Goal: Information Seeking & Learning: Check status

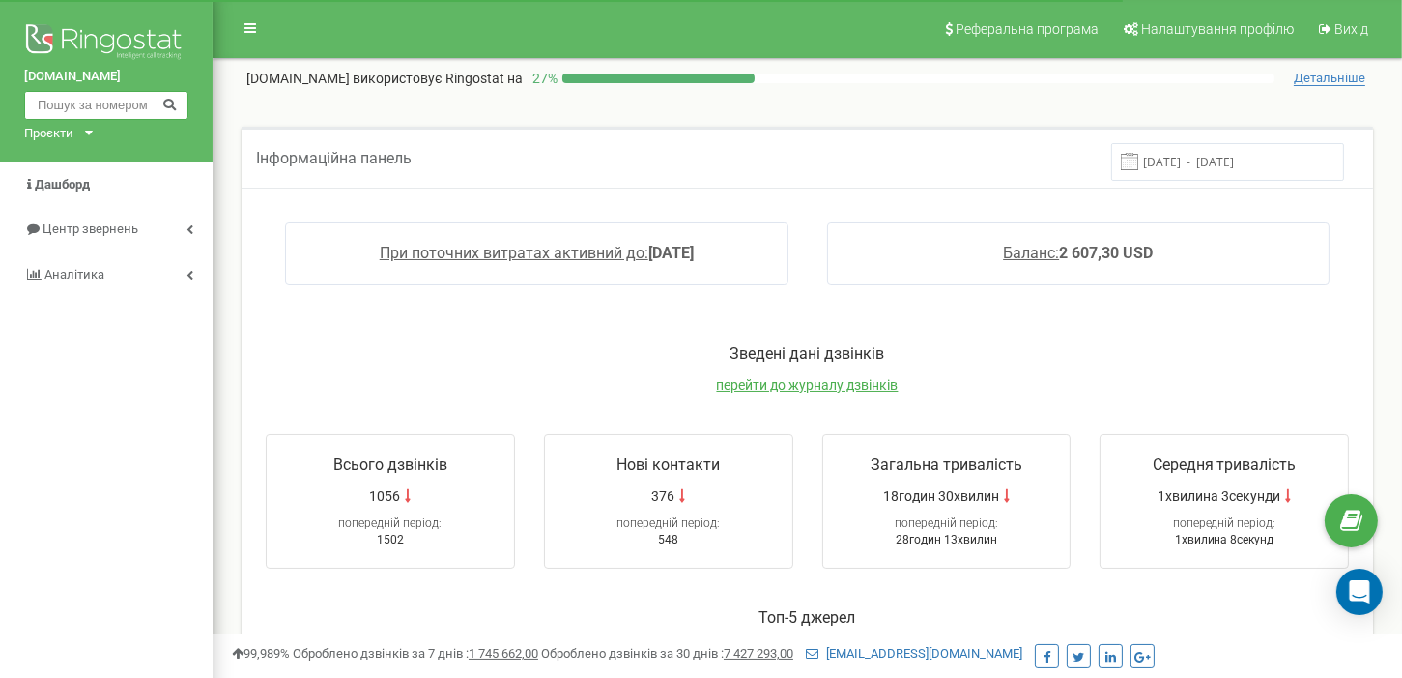
click at [93, 97] on input "text" at bounding box center [106, 105] width 164 height 29
paste input "380997334206"
type input "380997334206"
click at [164, 106] on icon at bounding box center [169, 103] width 14 height 13
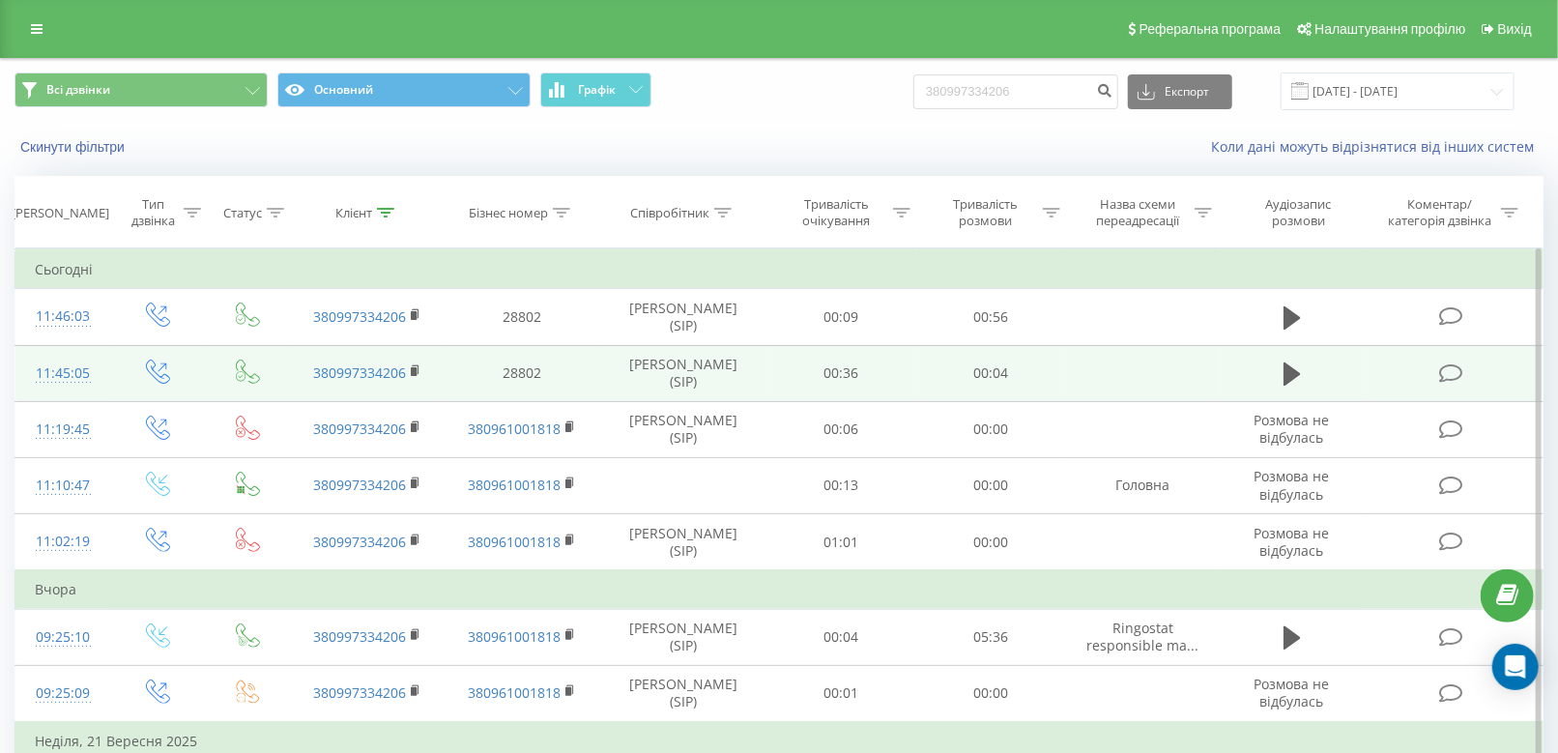
click at [1458, 372] on icon at bounding box center [1451, 373] width 24 height 20
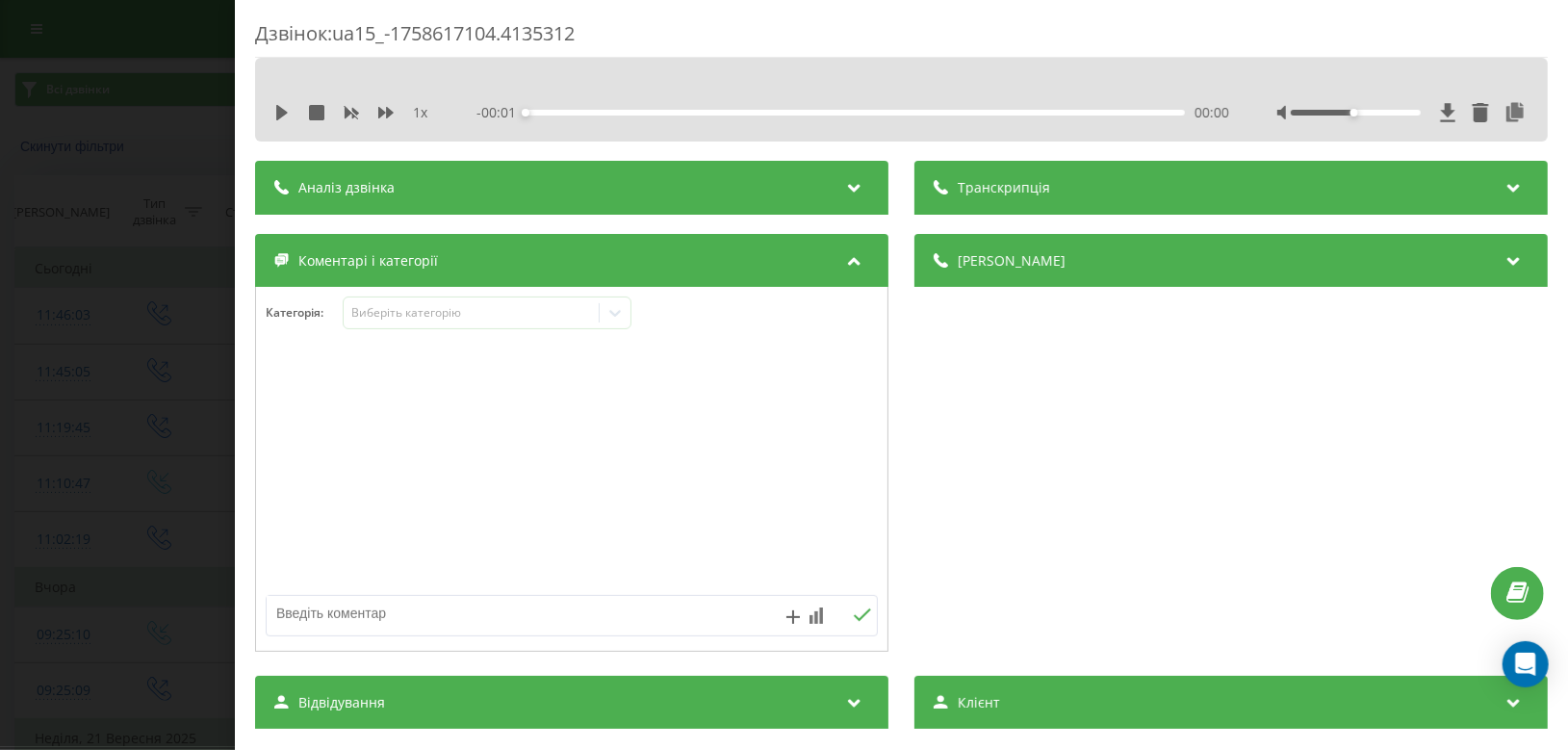
click at [527, 200] on div "Аналіз дзвінка" at bounding box center [571, 187] width 633 height 54
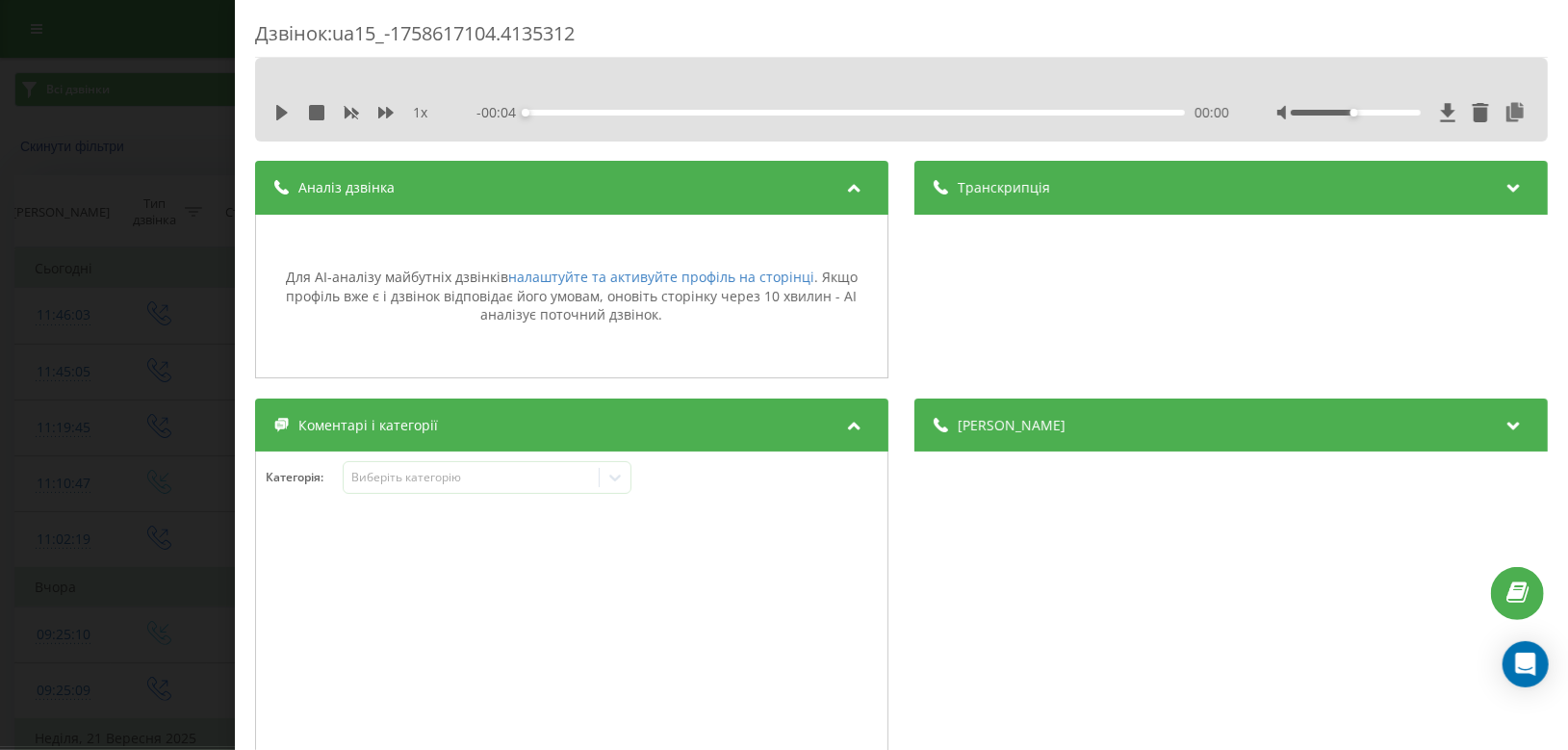
click at [107, 210] on div "Дзвінок : ua15_-1758617104.4135312 1 x - 00:04 00:00 00:00 Транскрипція Для AI-…" at bounding box center [784, 375] width 1568 height 750
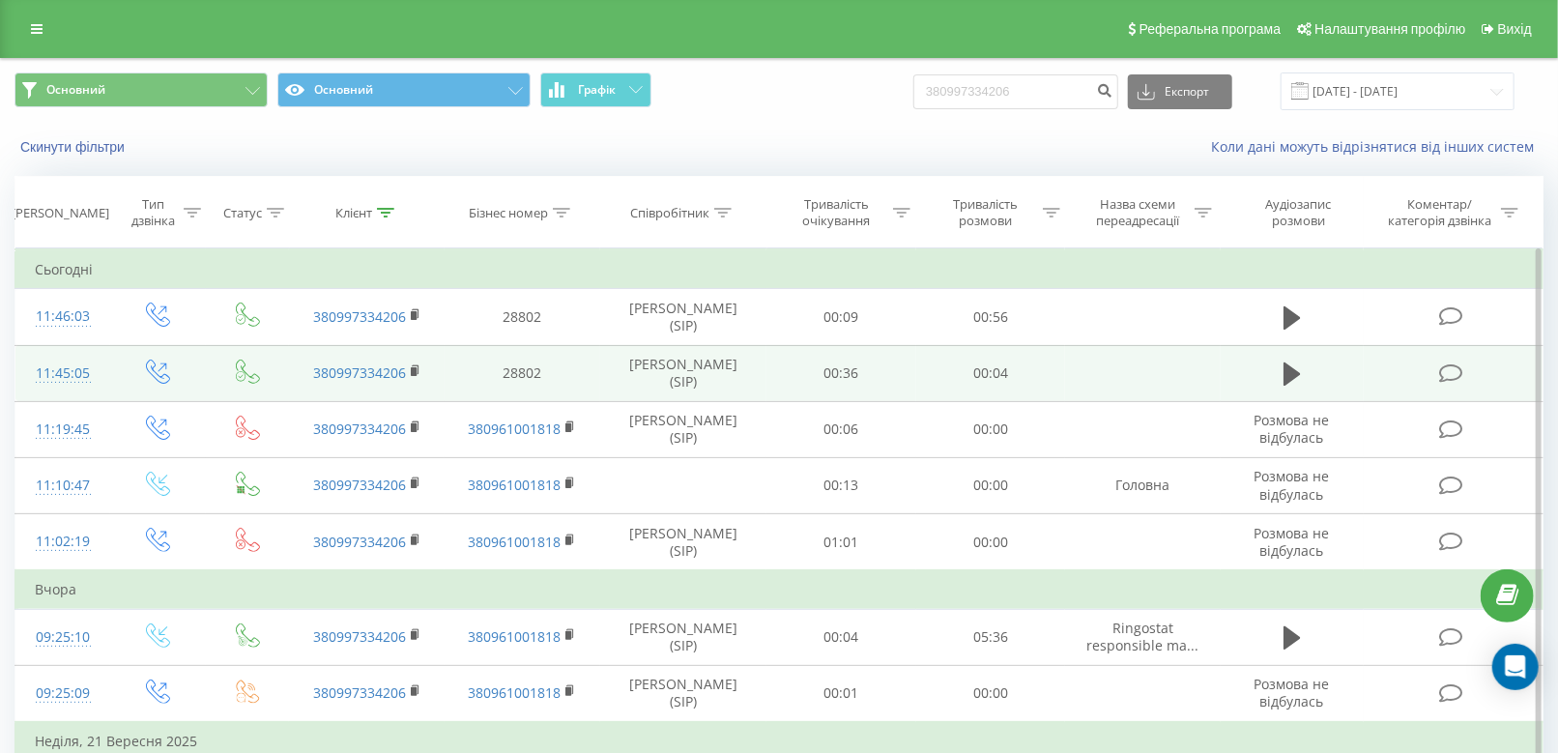
click at [1456, 368] on icon at bounding box center [1451, 373] width 24 height 20
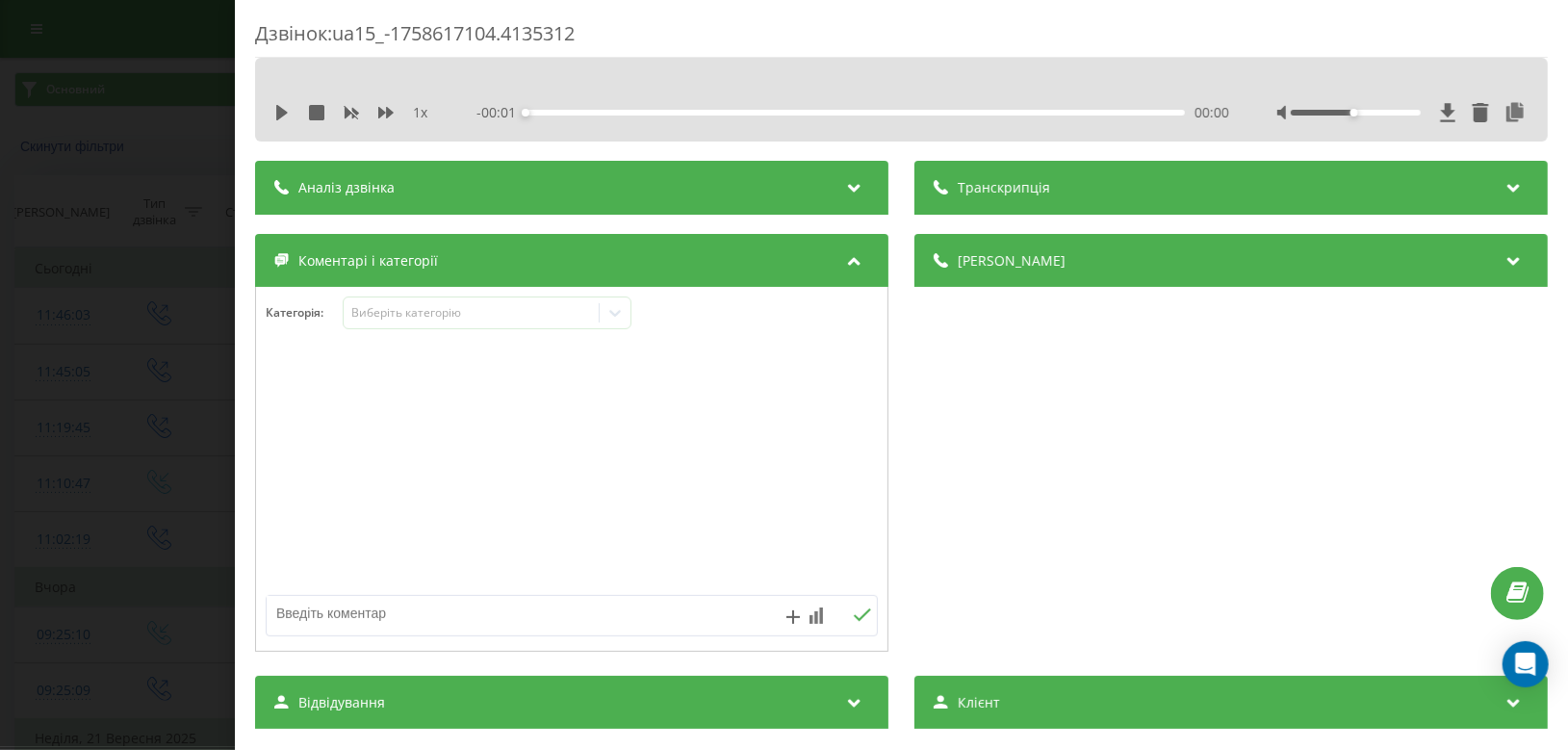
click at [611, 195] on div "Аналіз дзвінка" at bounding box center [571, 187] width 633 height 54
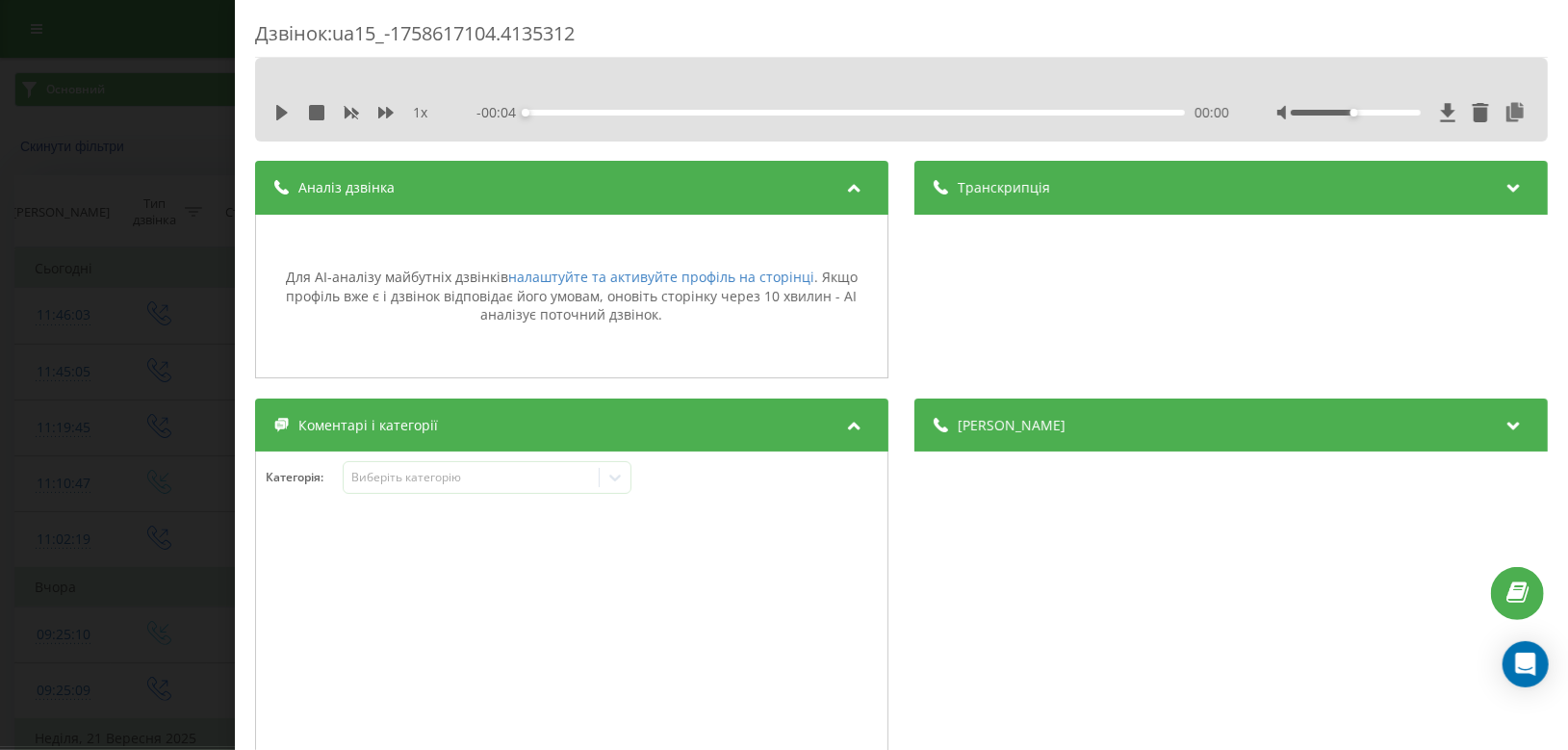
click at [150, 227] on div "Дзвінок : ua15_-1758617104.4135312 1 x - 00:04 00:00 00:00 Транскрипція Для AI-…" at bounding box center [784, 375] width 1568 height 750
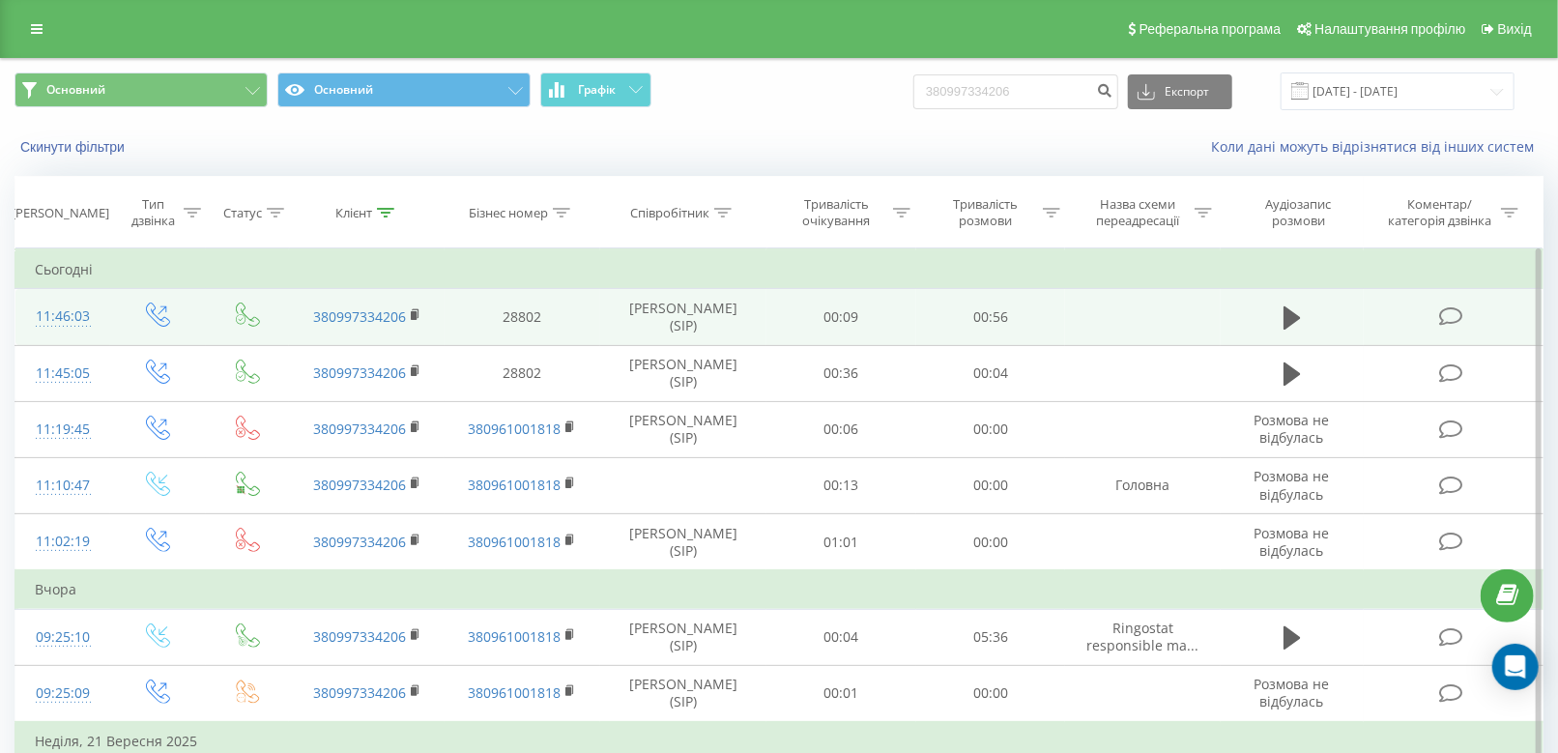
click at [1446, 318] on icon at bounding box center [1451, 316] width 24 height 20
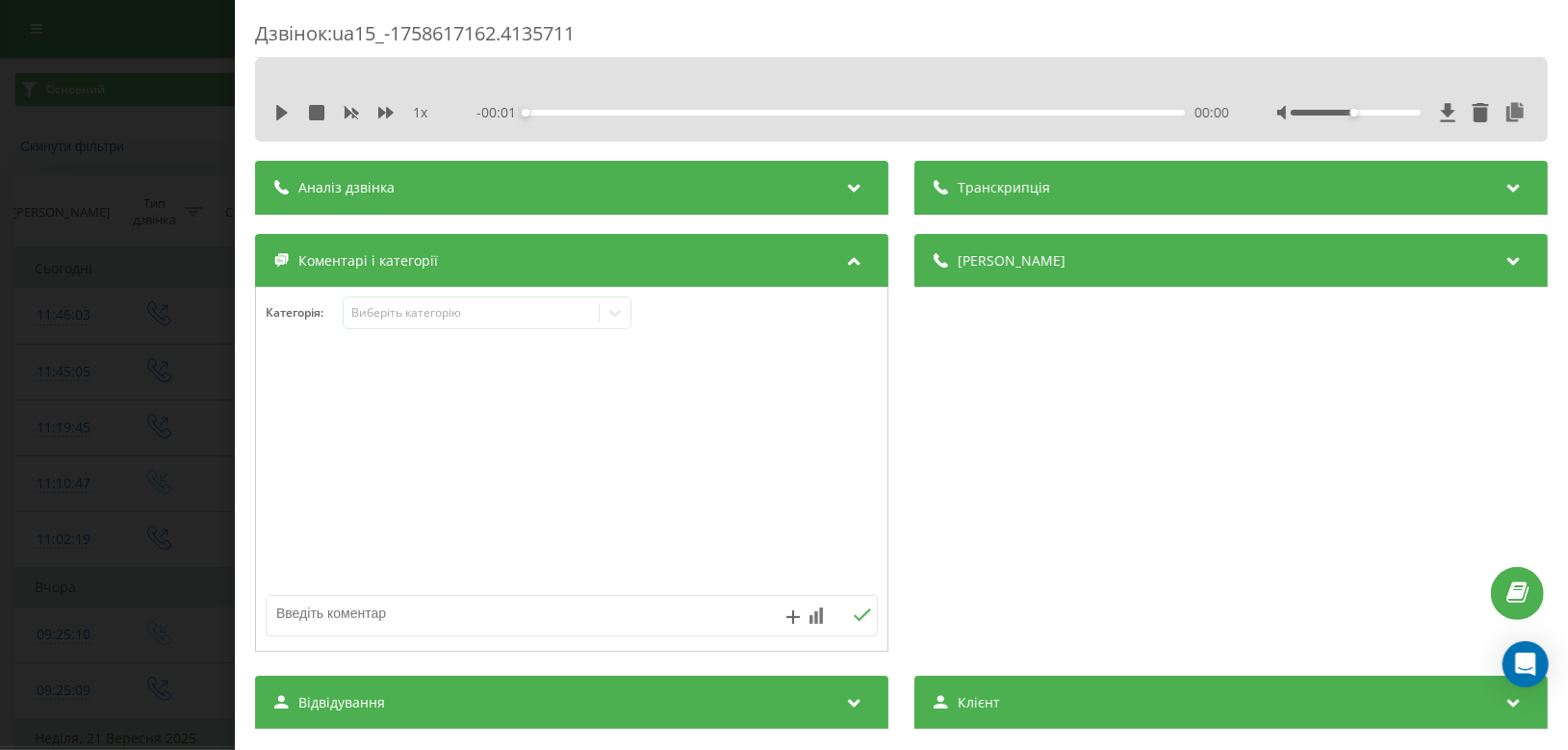
click at [478, 196] on div "Аналіз дзвінка" at bounding box center [571, 187] width 633 height 54
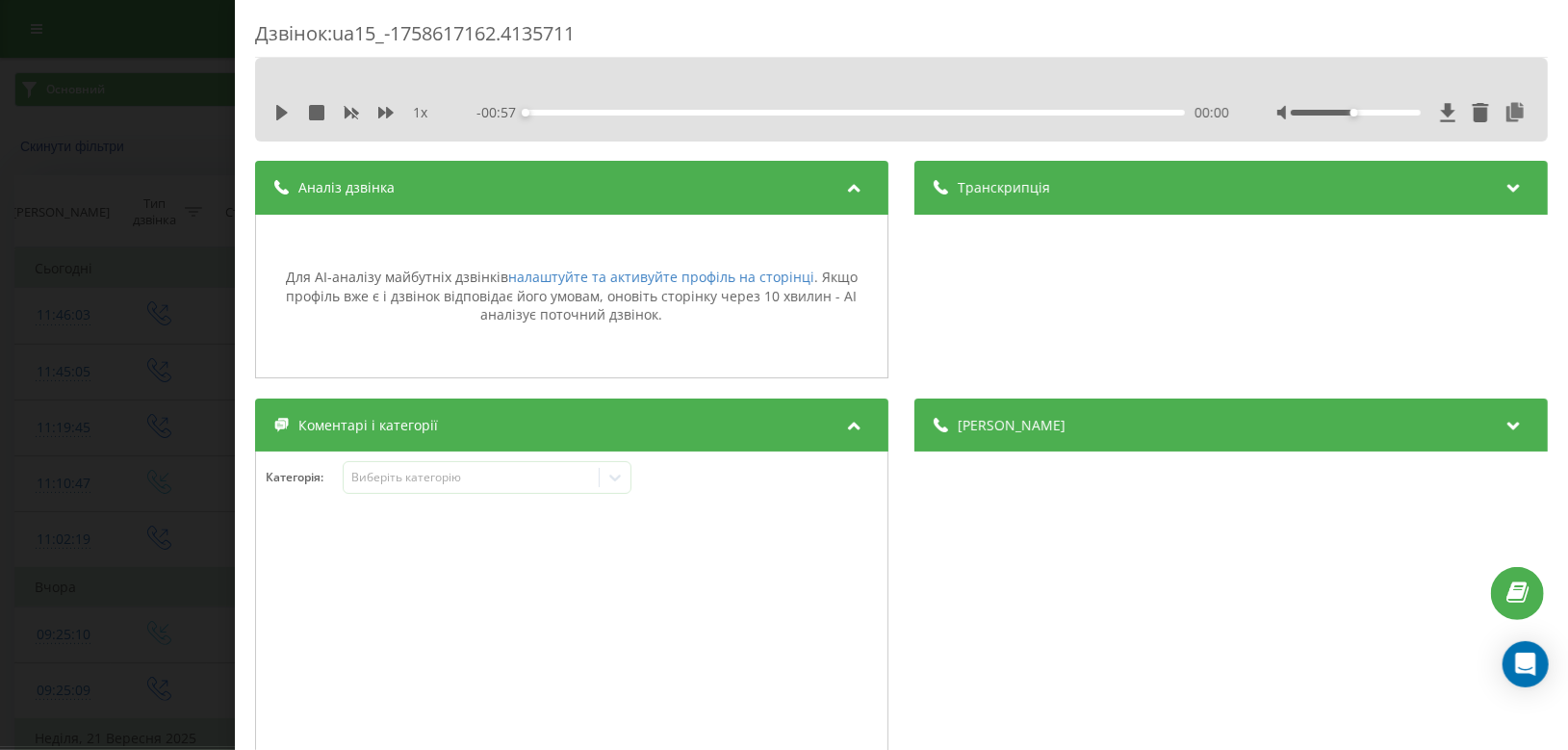
click at [160, 193] on div "Дзвінок : ua15_-1758617162.4135711 1 x - 00:57 00:00 00:00 Транскрипція Для AI-…" at bounding box center [784, 375] width 1568 height 750
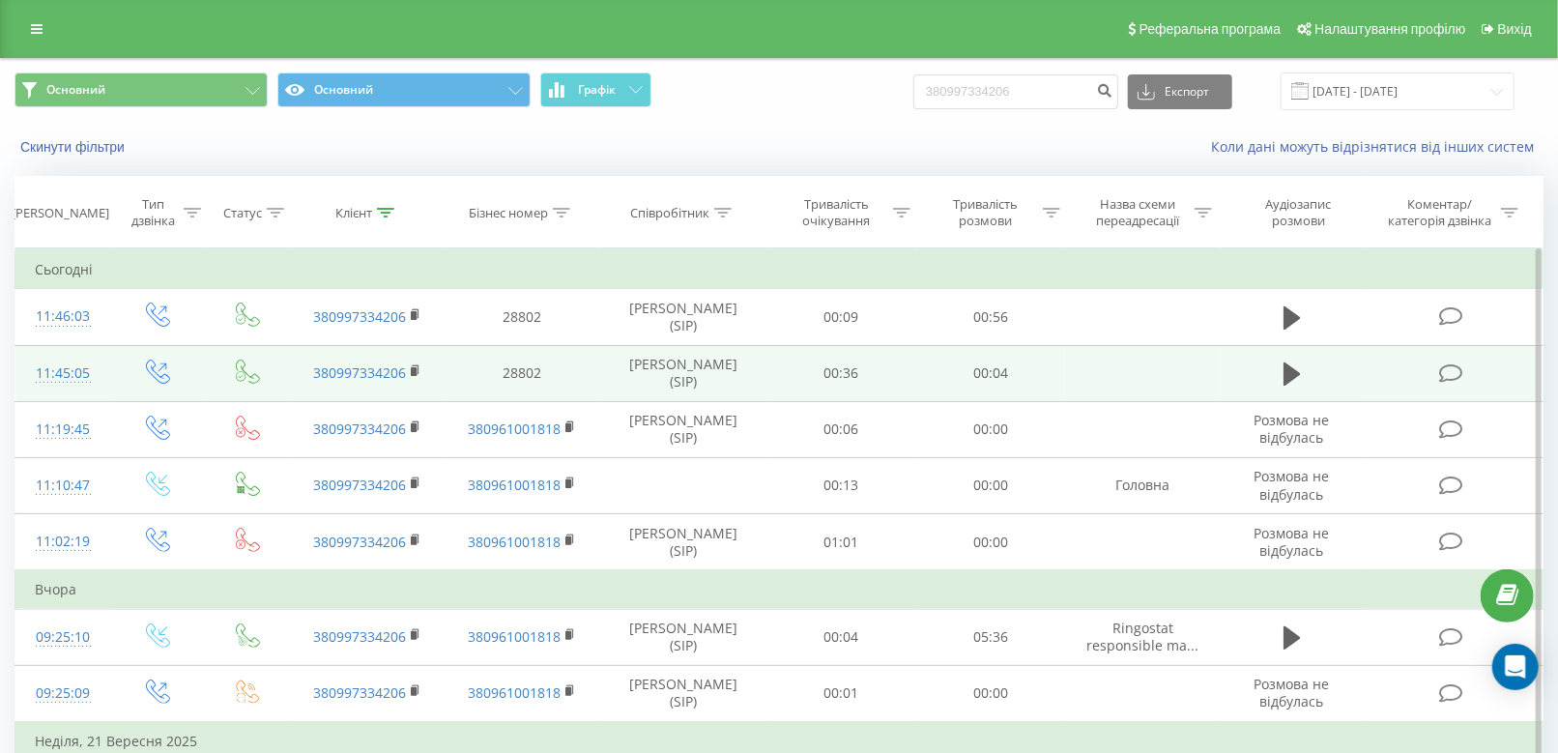
click at [1453, 372] on icon at bounding box center [1451, 373] width 24 height 20
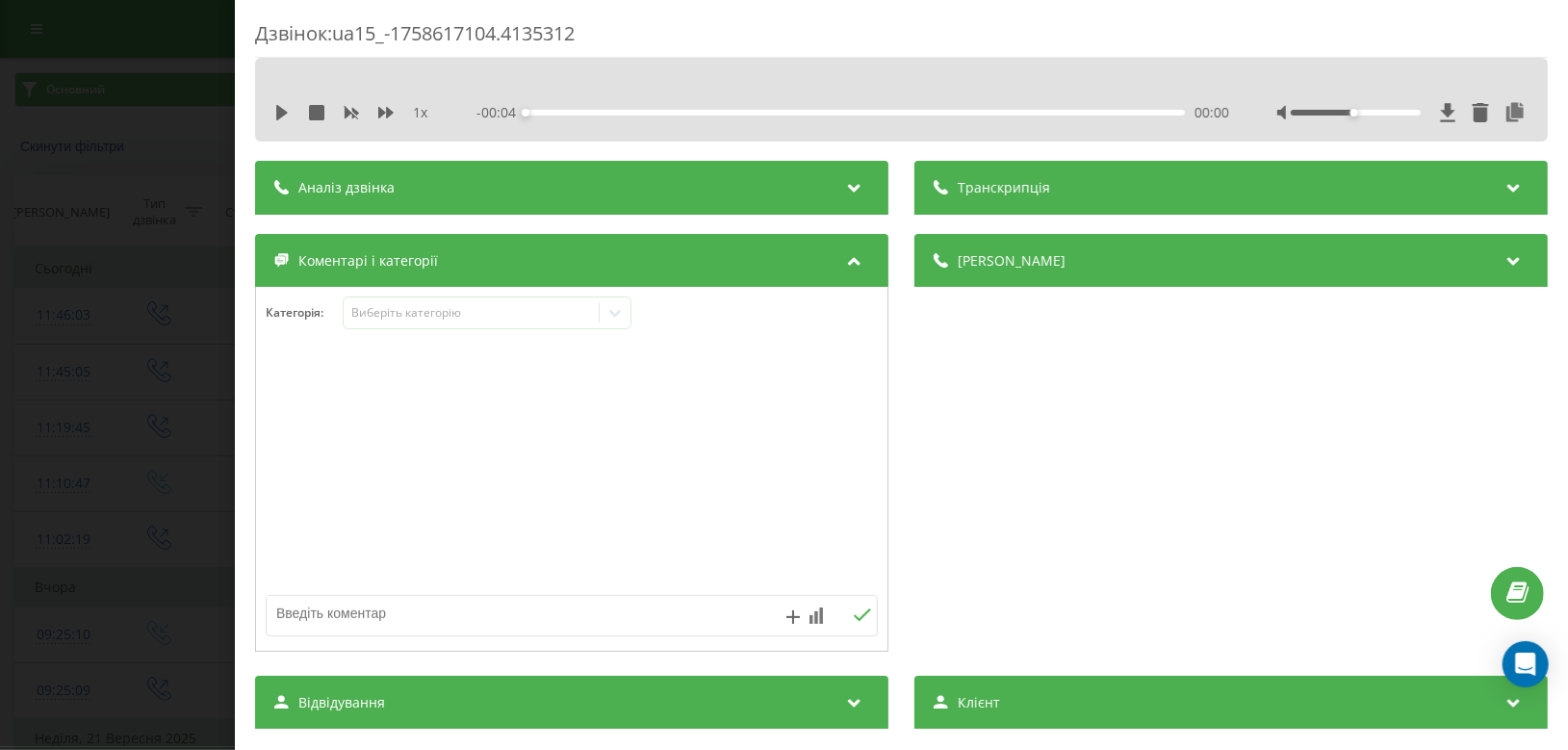
click at [610, 201] on div "Аналіз дзвінка" at bounding box center [571, 187] width 633 height 54
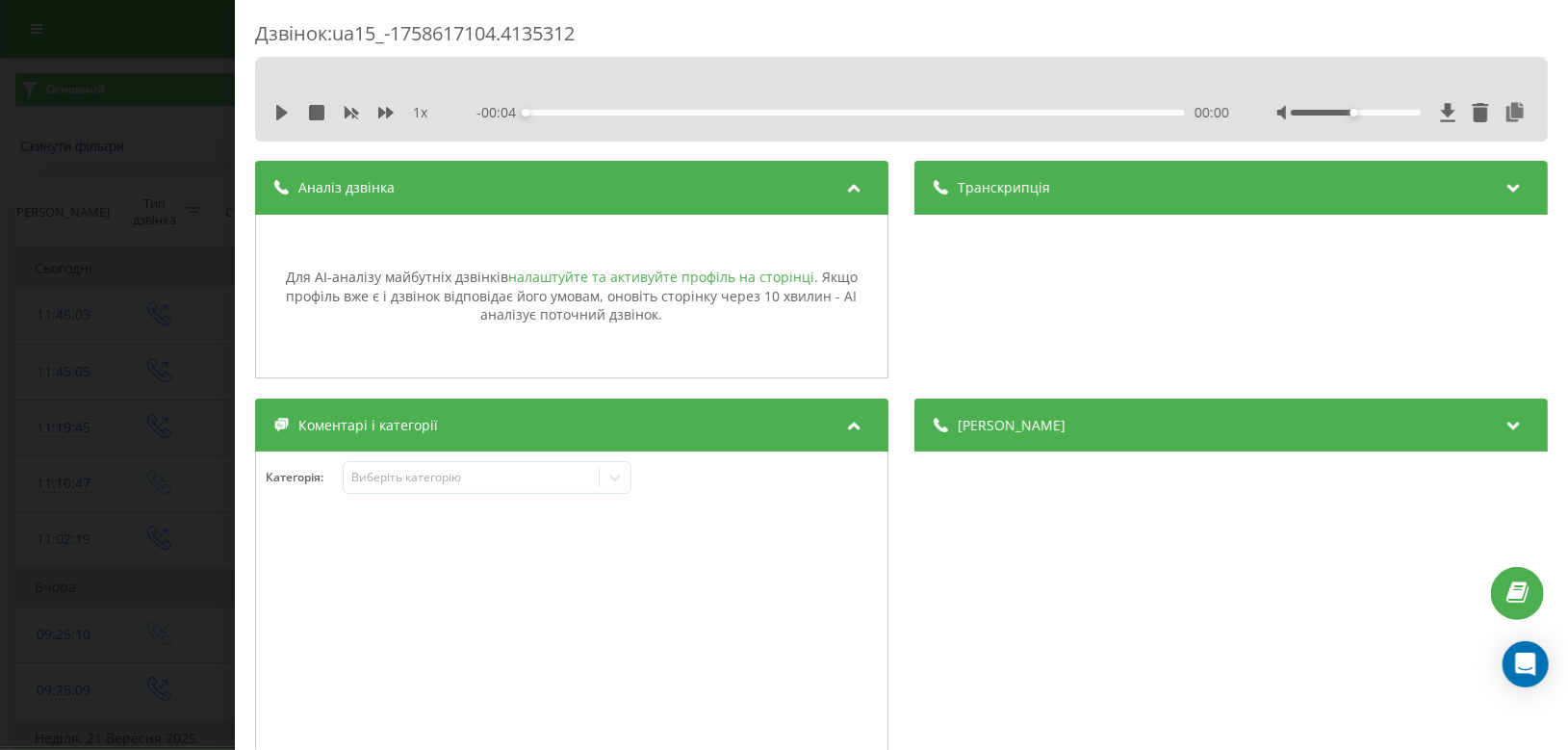
click at [597, 275] on link "налаштуйте та активуйте профіль на сторінці" at bounding box center [660, 277] width 306 height 18
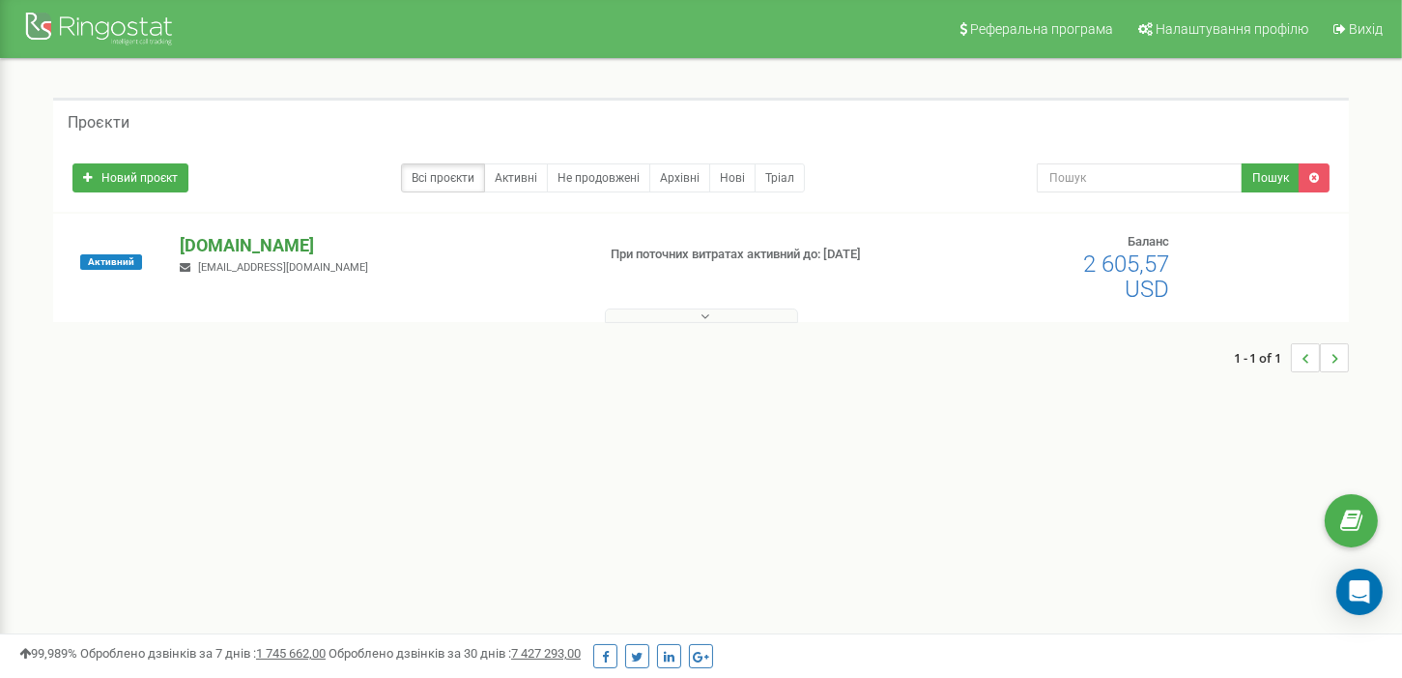
click at [250, 249] on p "[DOMAIN_NAME]" at bounding box center [380, 245] width 400 height 25
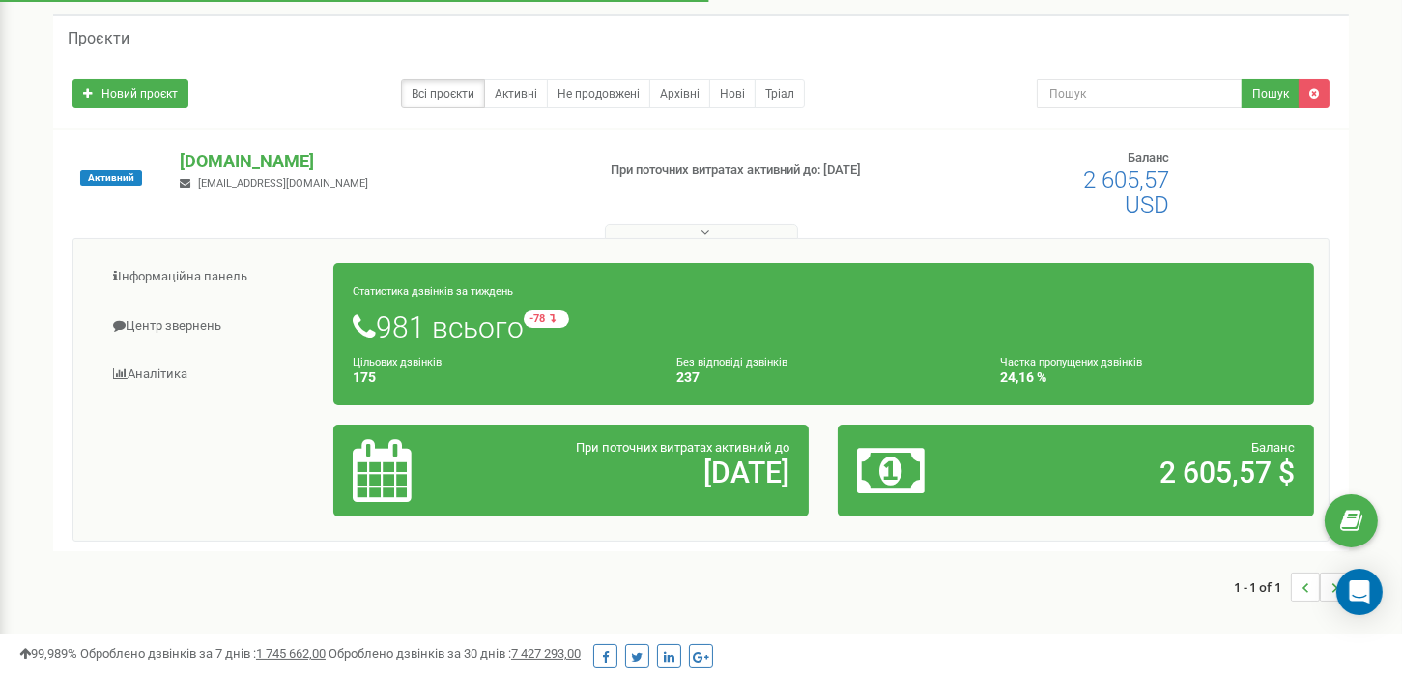
scroll to position [193, 0]
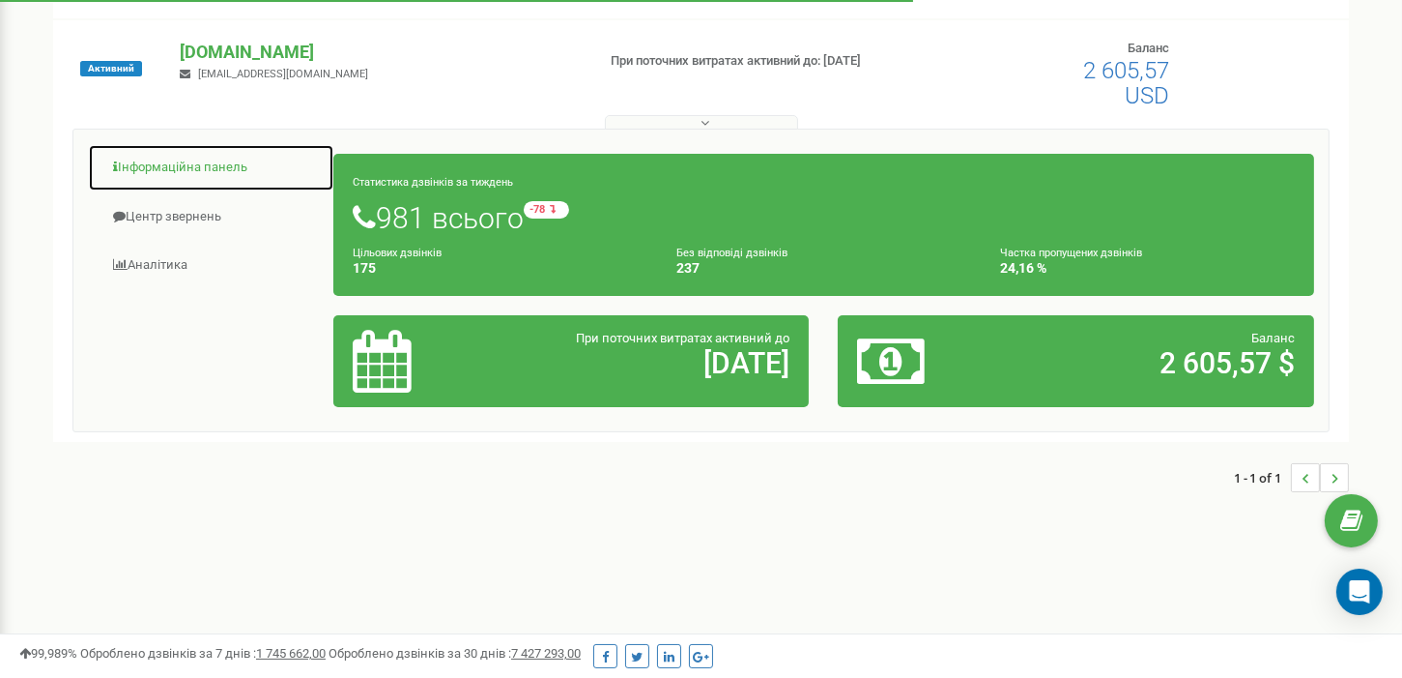
click at [141, 165] on link "Інформаційна панель" at bounding box center [211, 167] width 246 height 47
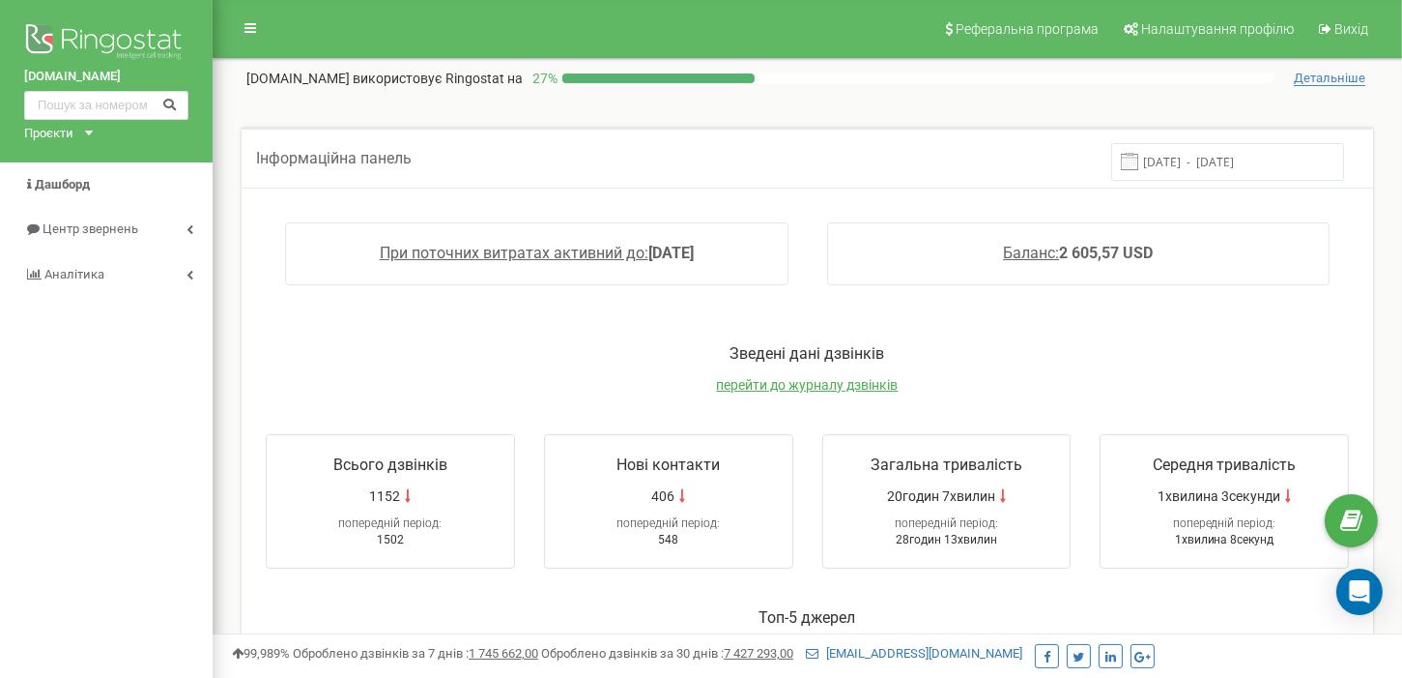
click at [1268, 137] on div "Інформаційна панель 16.09.2025 - 23.09.2025" at bounding box center [808, 157] width 1132 height 61
click at [1262, 159] on input "16.09.2025 - 23.09.2025" at bounding box center [1228, 162] width 233 height 38
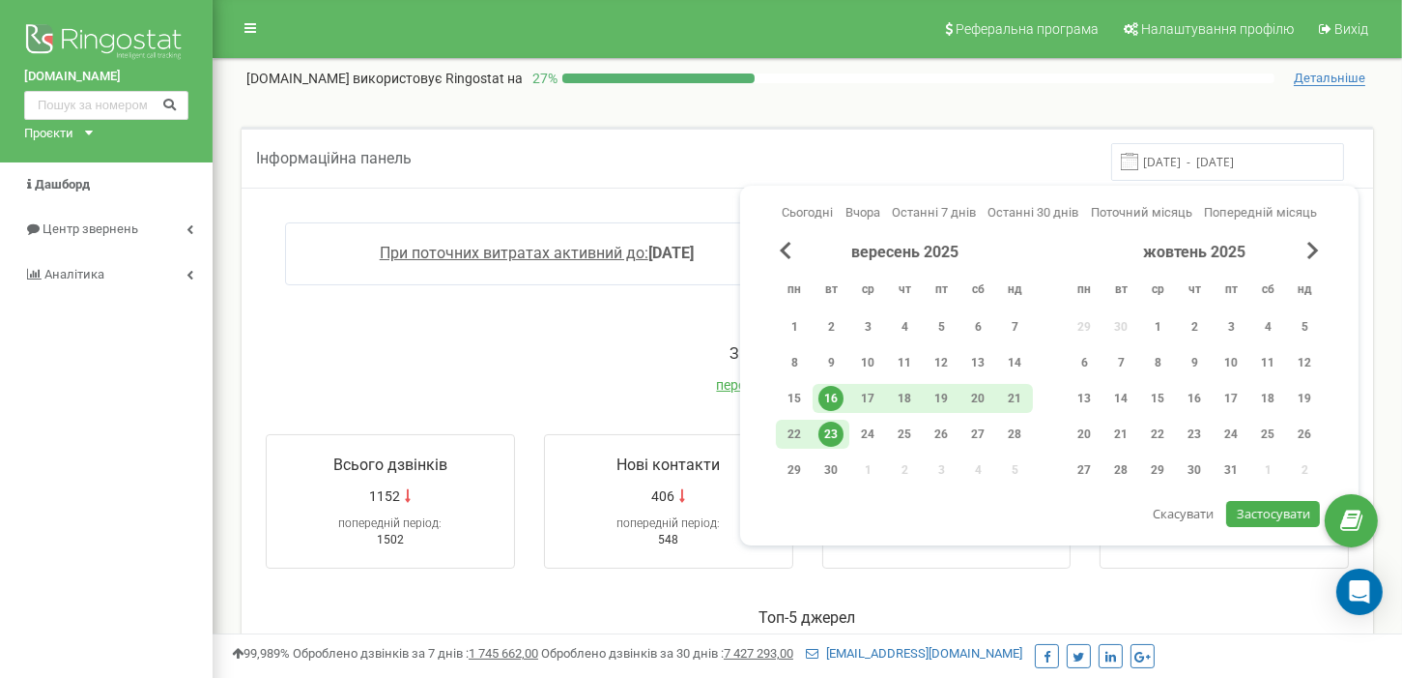
click at [828, 439] on div "23" at bounding box center [831, 433] width 25 height 25
drag, startPoint x: 1297, startPoint y: 510, endPoint x: 1281, endPoint y: 527, distance: 23.2
click at [1296, 510] on span "Застосувати" at bounding box center [1273, 513] width 73 height 17
type input "23.09.2025 - 23.09.2025"
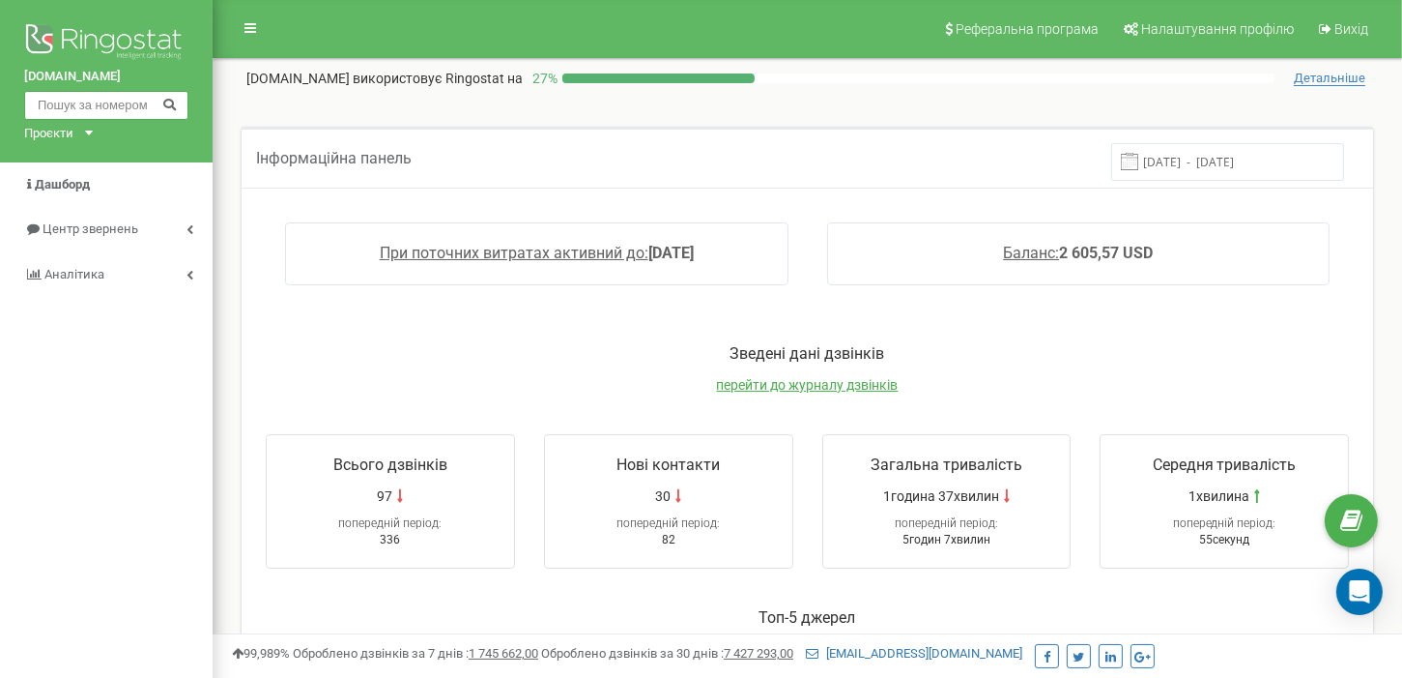
click at [105, 99] on input "text" at bounding box center [106, 105] width 164 height 29
click at [105, 115] on input "text" at bounding box center [106, 105] width 164 height 29
paste input "380997334206"
type input "380997334206"
click at [162, 104] on icon at bounding box center [169, 103] width 14 height 13
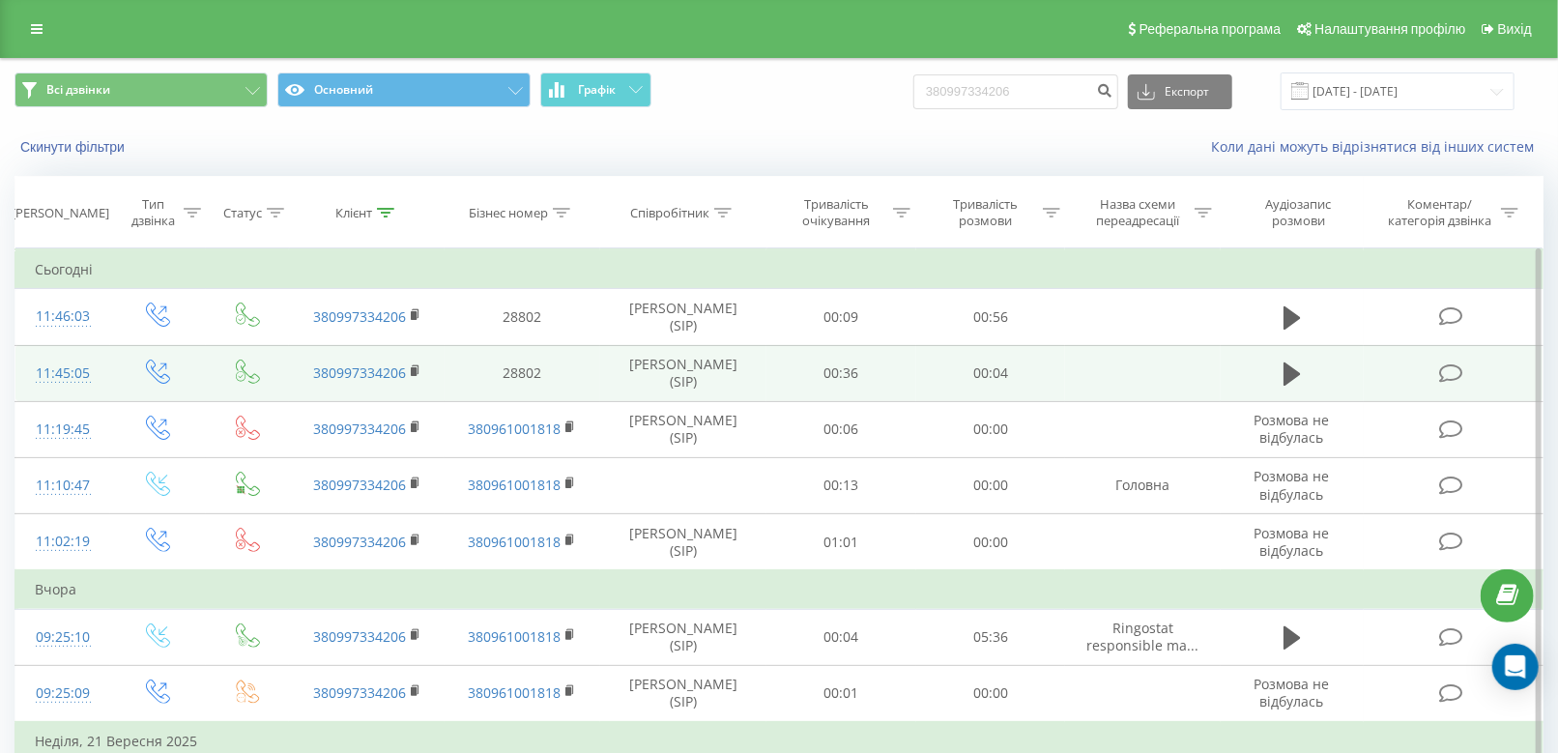
click at [1454, 371] on icon at bounding box center [1451, 373] width 24 height 20
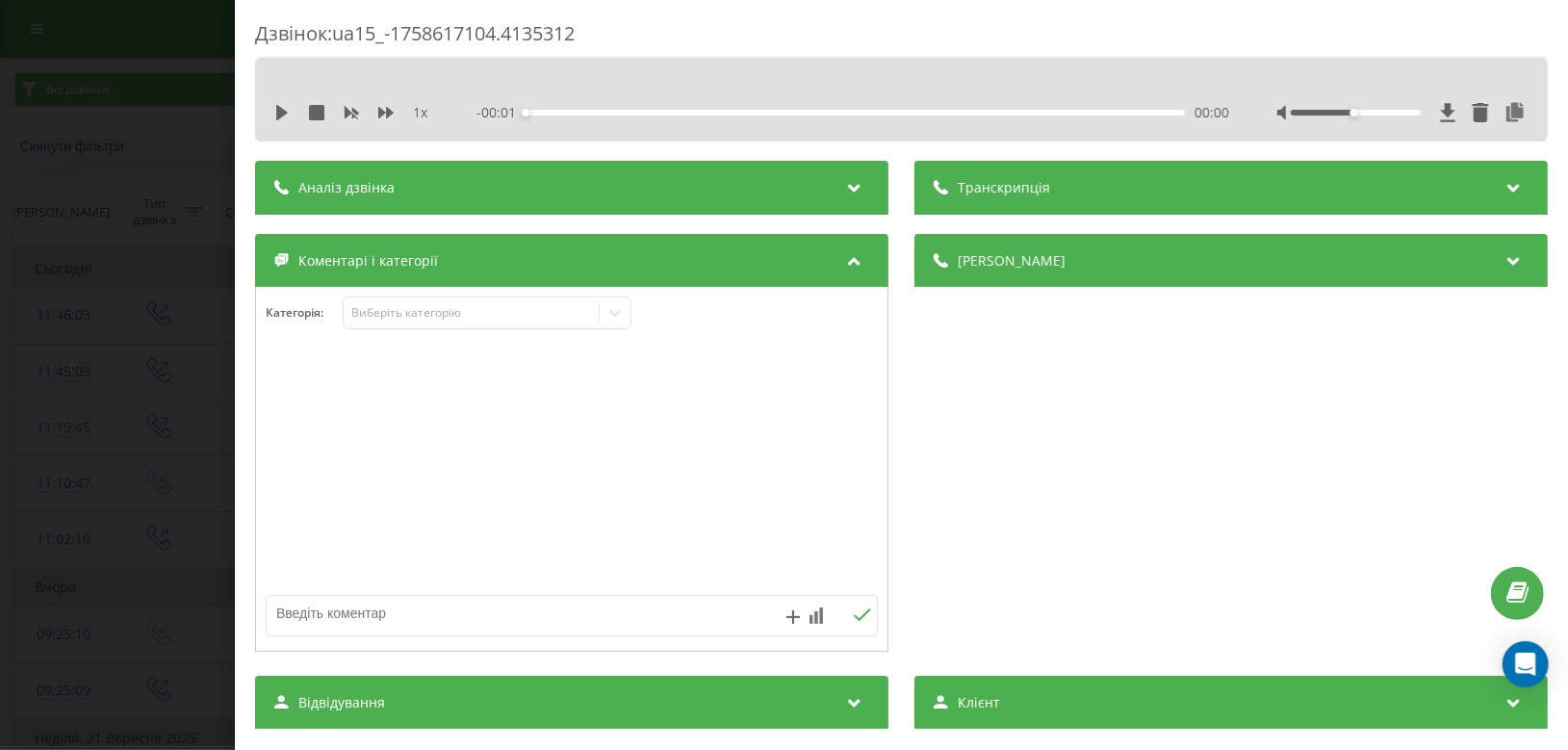
click at [466, 184] on div "Аналіз дзвінка" at bounding box center [571, 187] width 633 height 54
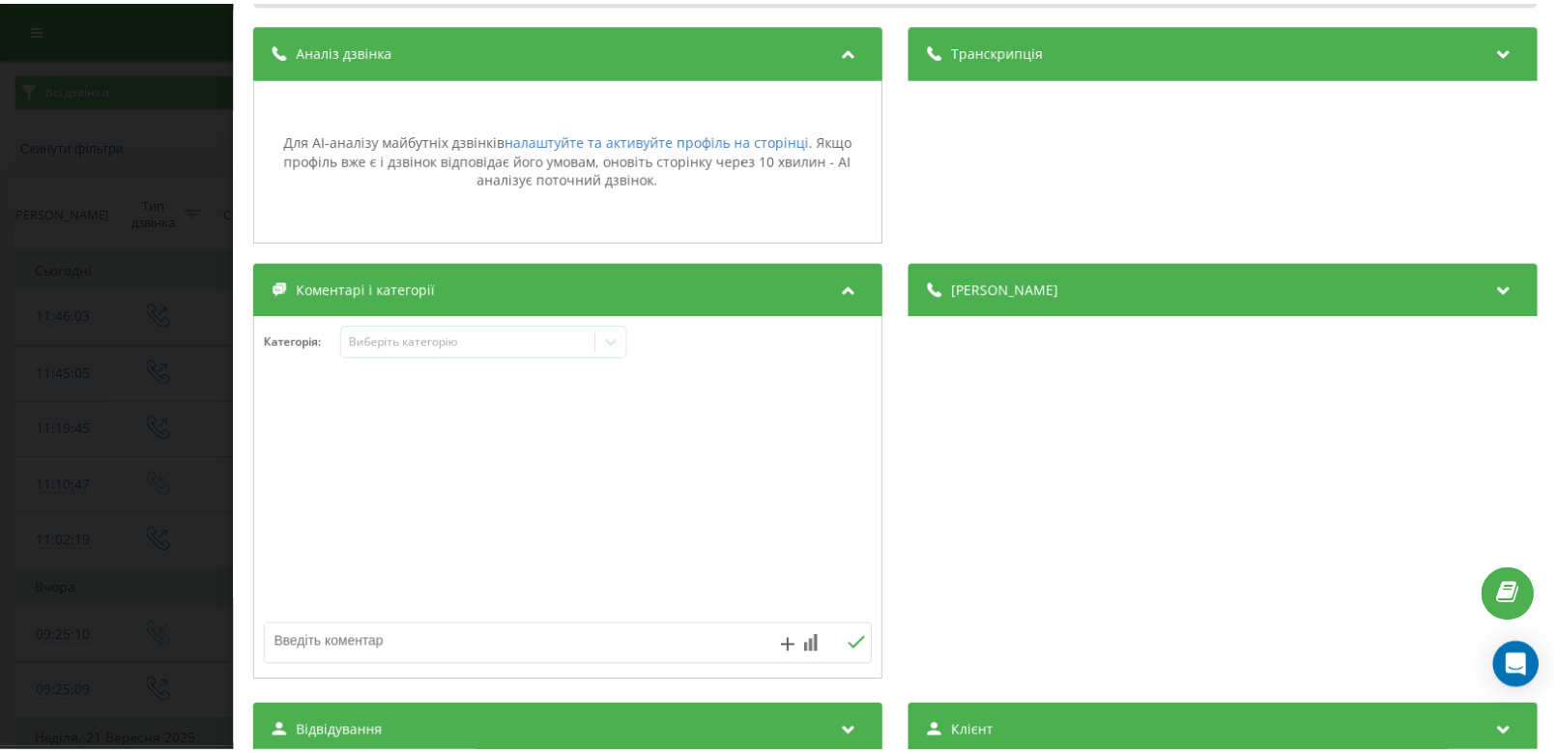
scroll to position [215, 0]
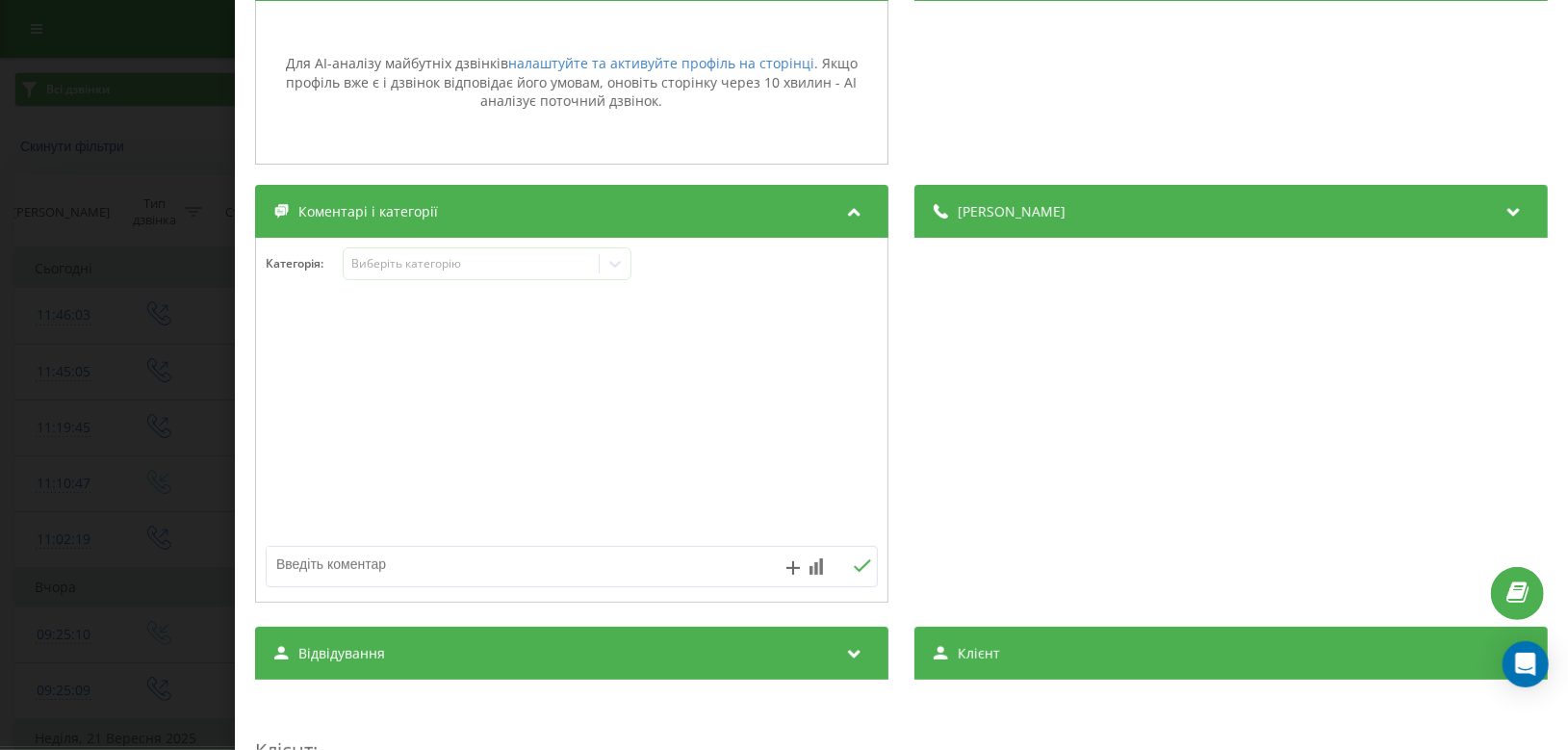
click at [150, 173] on div "Дзвінок : ua15_-1758617104.4135312 1 x - 00:04 00:00 00:00 Транскрипція Для AI-…" at bounding box center [784, 375] width 1568 height 750
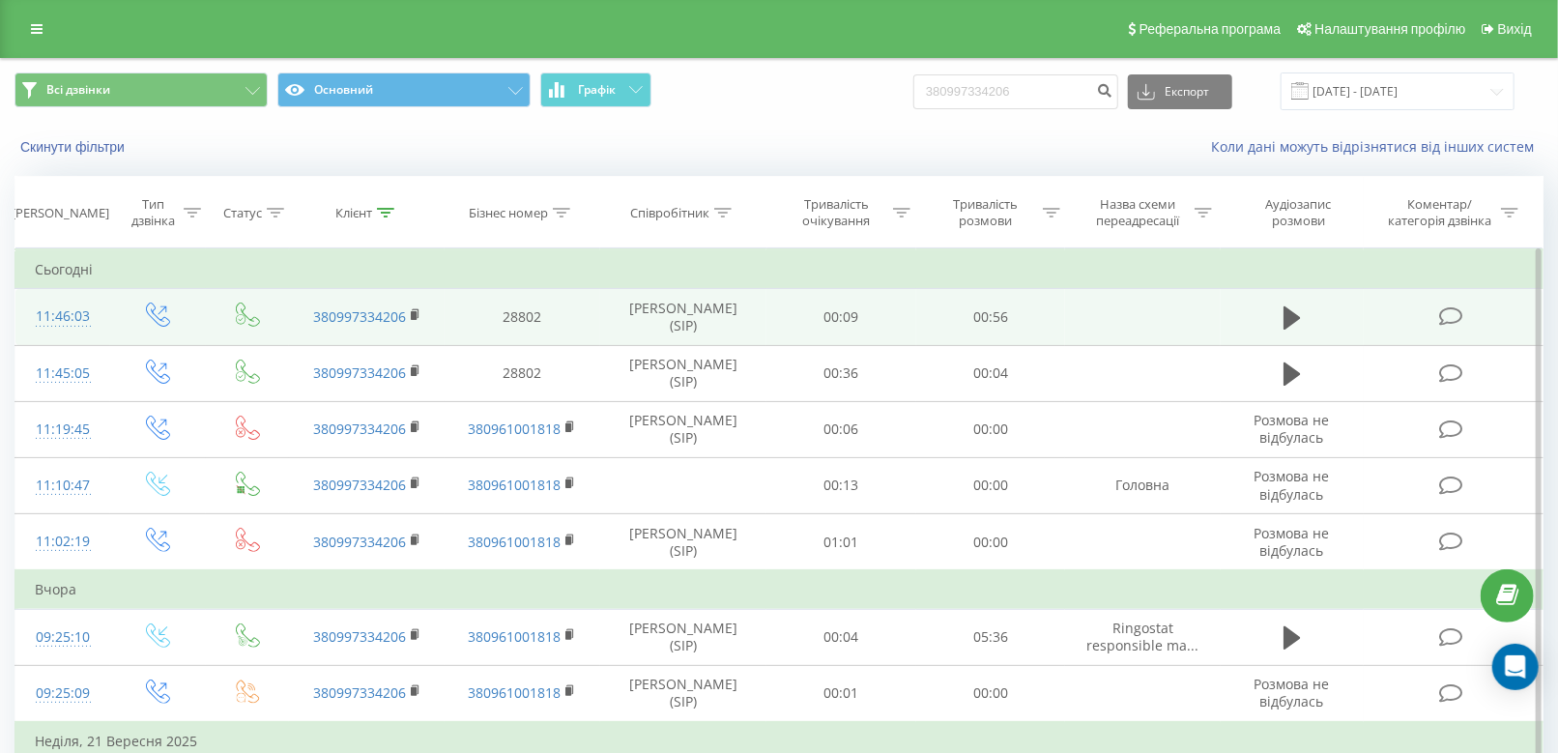
click at [1457, 319] on icon at bounding box center [1451, 316] width 24 height 20
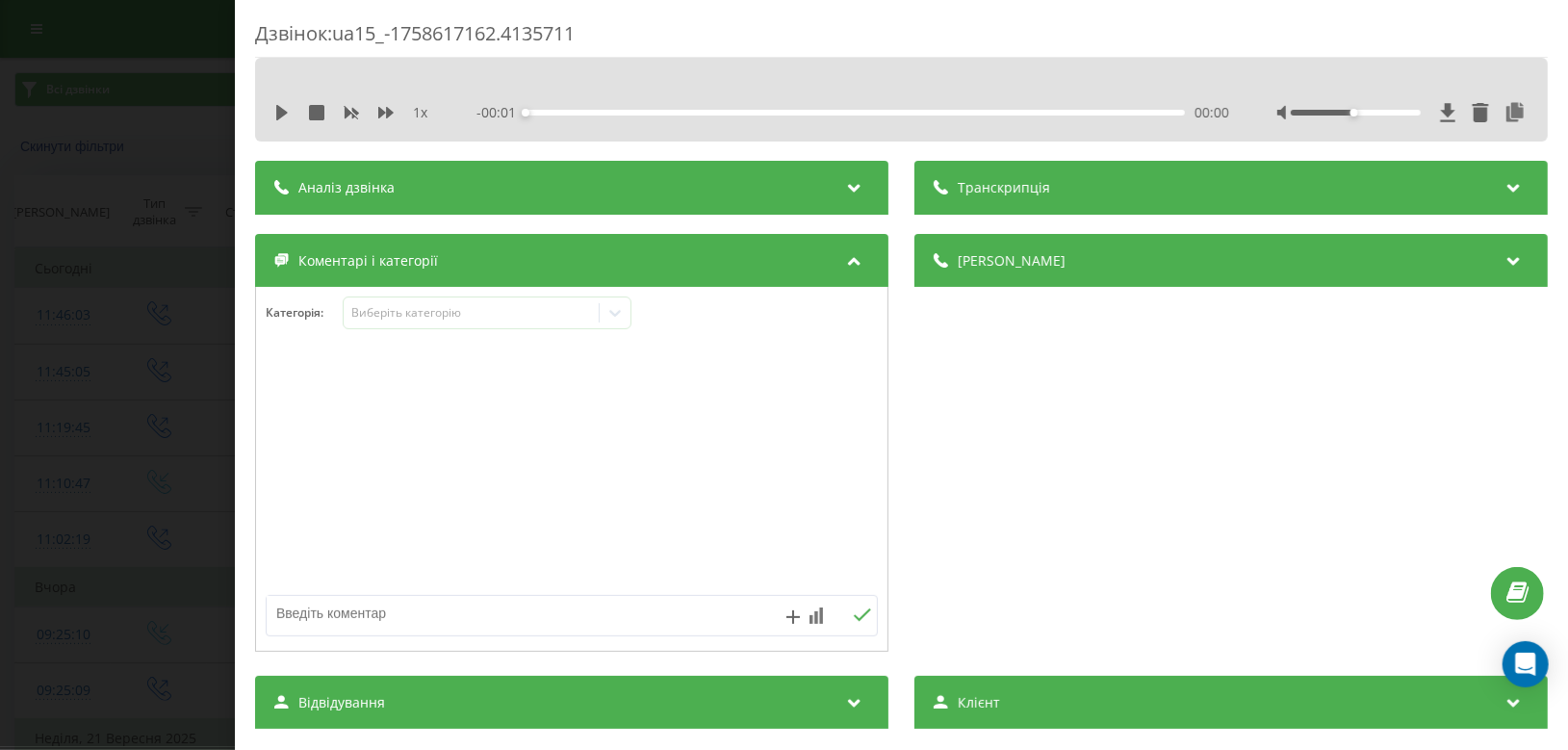
click at [517, 201] on div "Аналіз дзвінка" at bounding box center [571, 187] width 633 height 54
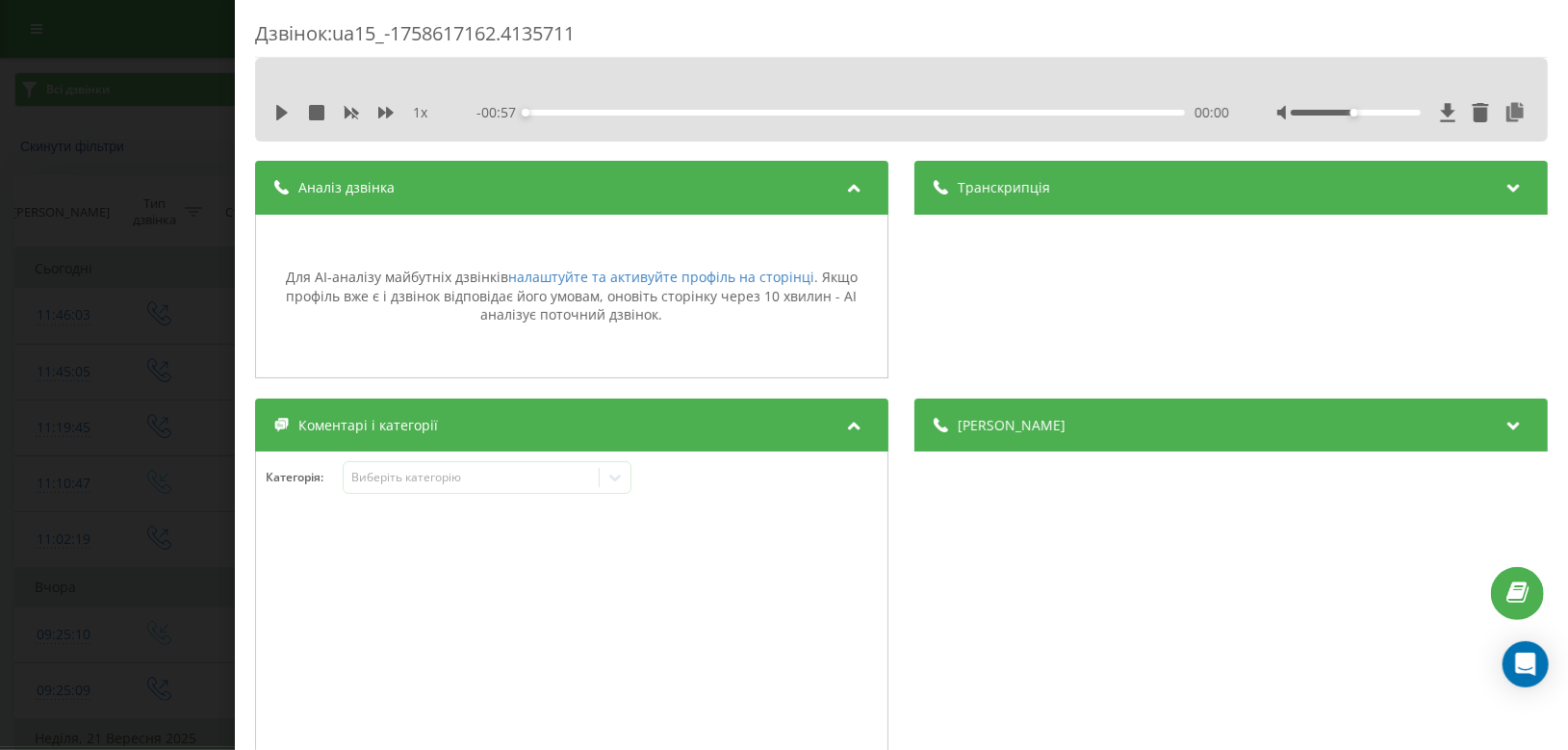
click at [150, 185] on div "Дзвінок : ua15_-1758617162.4135711 1 x - 00:57 00:00 00:00 Транскрипція Для AI-…" at bounding box center [784, 375] width 1568 height 750
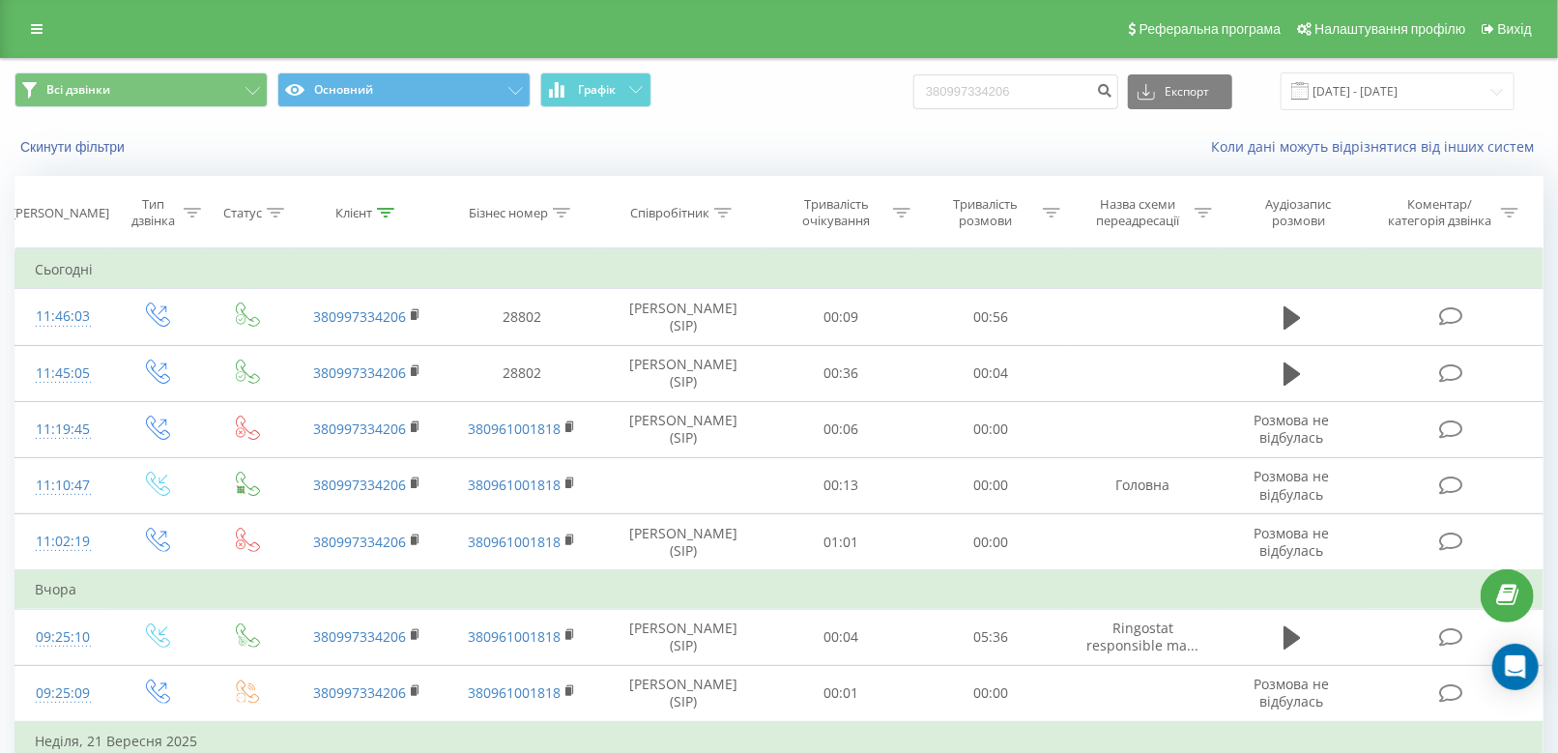
click at [56, 23] on div "Реферальна програма Налаштування профілю Вихід" at bounding box center [779, 29] width 1558 height 58
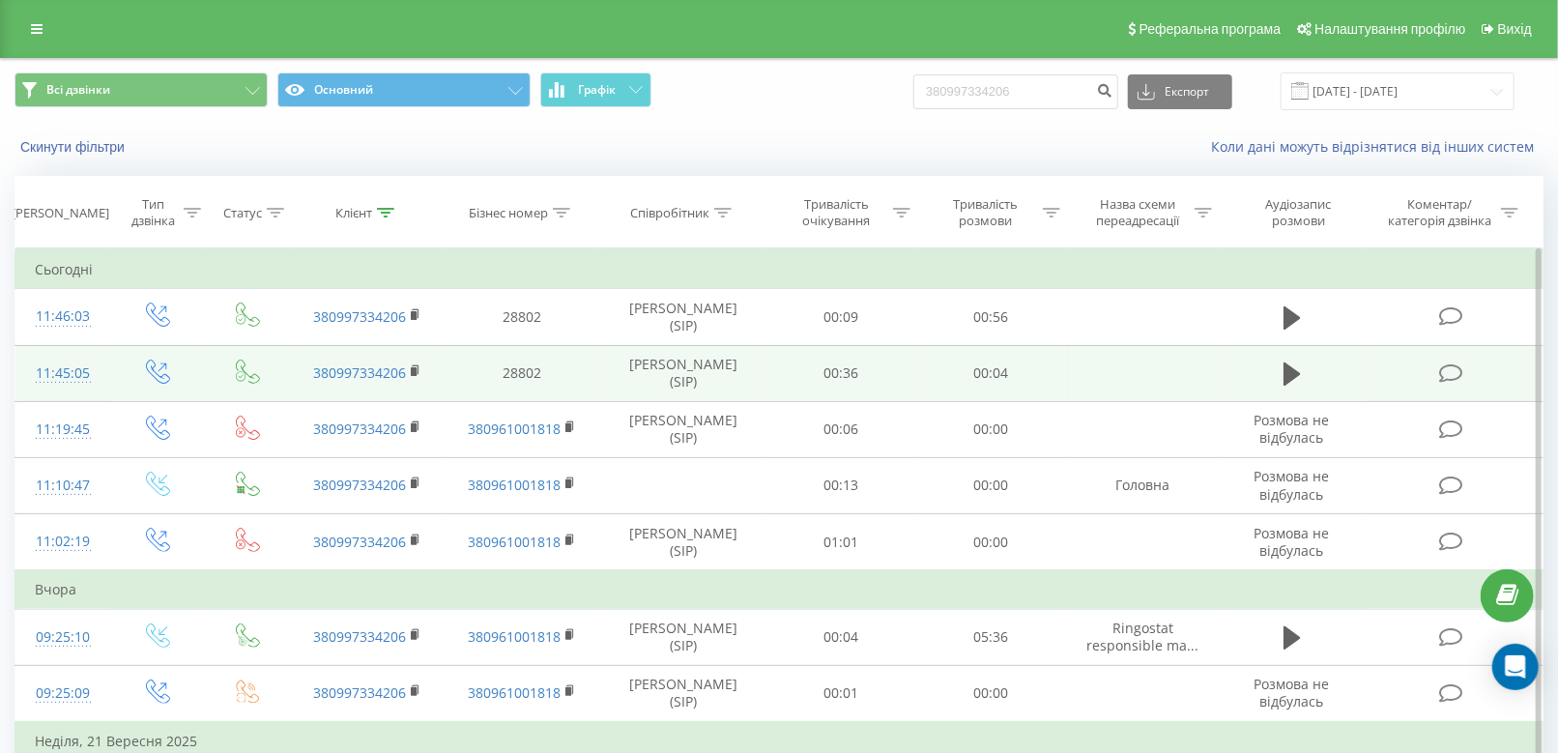
click at [1454, 367] on icon at bounding box center [1451, 373] width 24 height 20
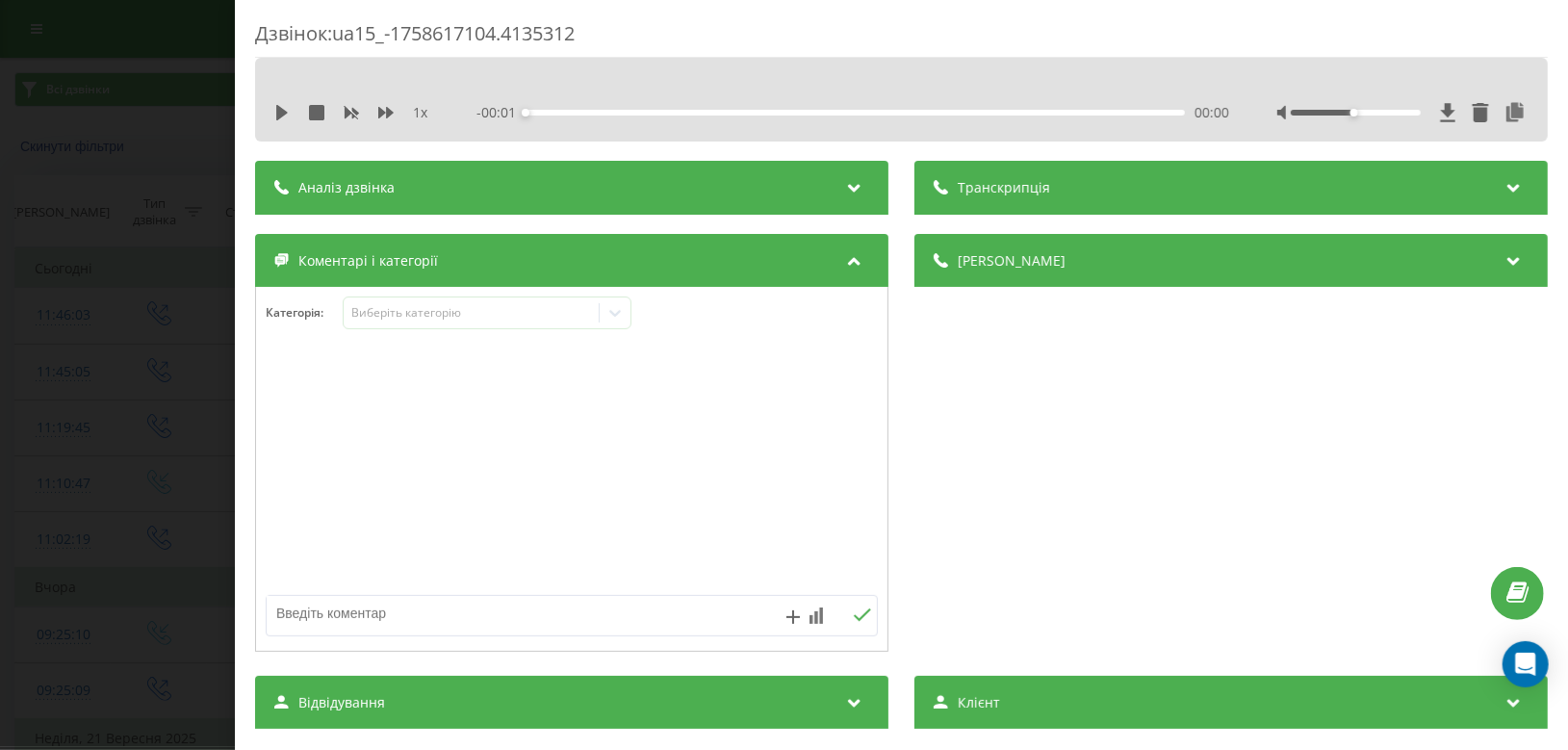
click at [510, 176] on div "Аналіз дзвінка" at bounding box center [571, 187] width 633 height 54
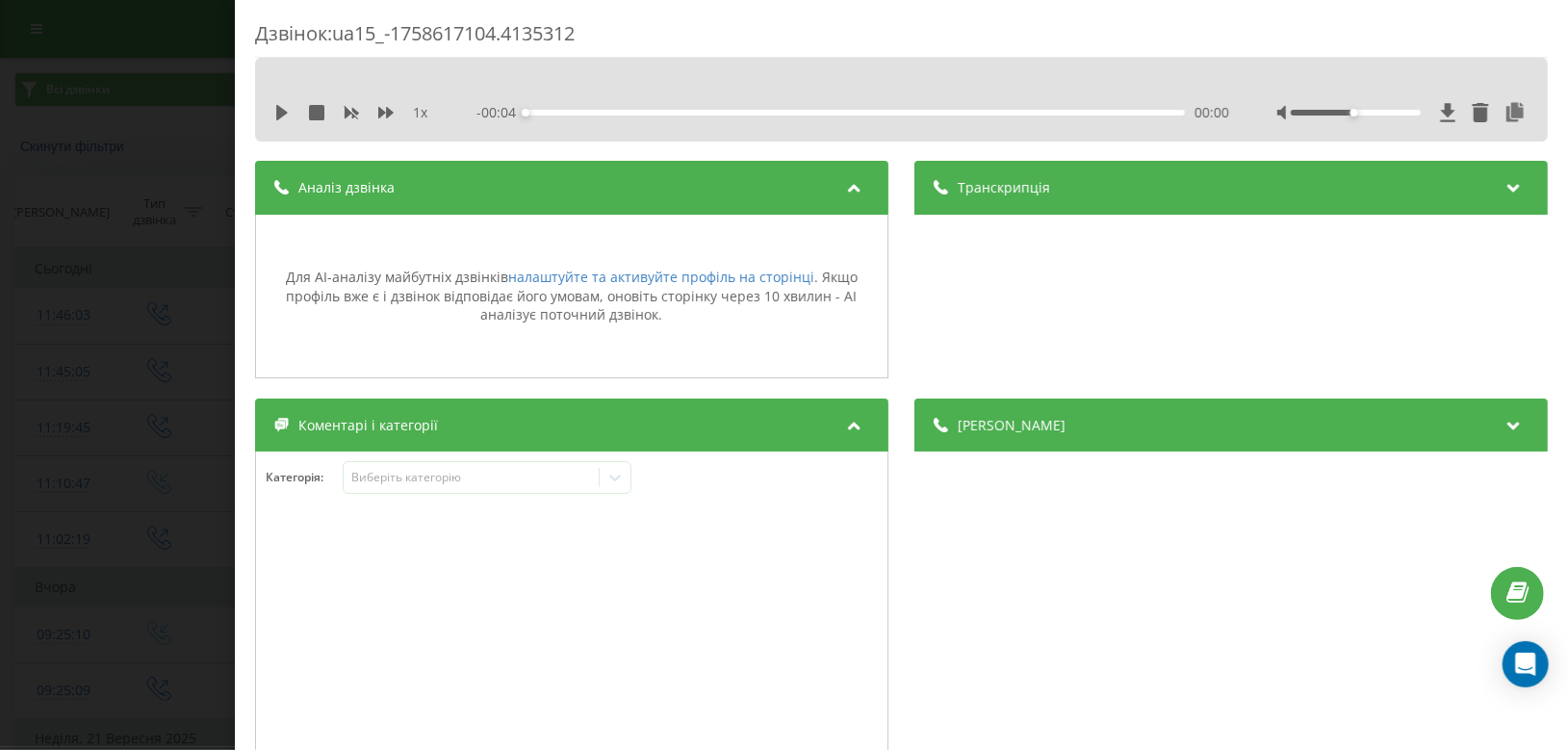
click at [156, 206] on div "Дзвінок : ua15_-1758617104.4135312 1 x - 00:04 00:00 00:00 Транскрипція Для AI-…" at bounding box center [784, 375] width 1568 height 750
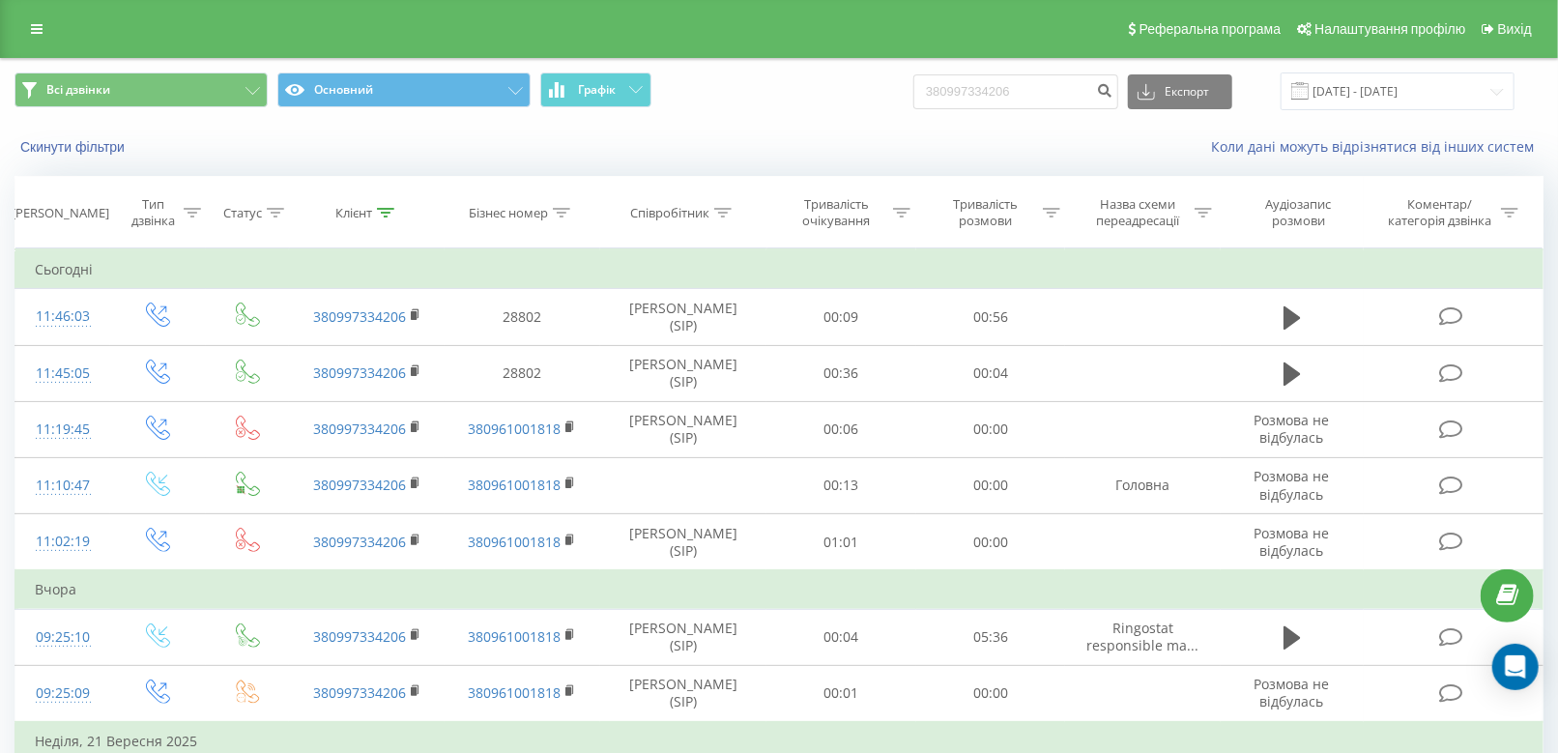
click at [38, 20] on link at bounding box center [36, 28] width 35 height 27
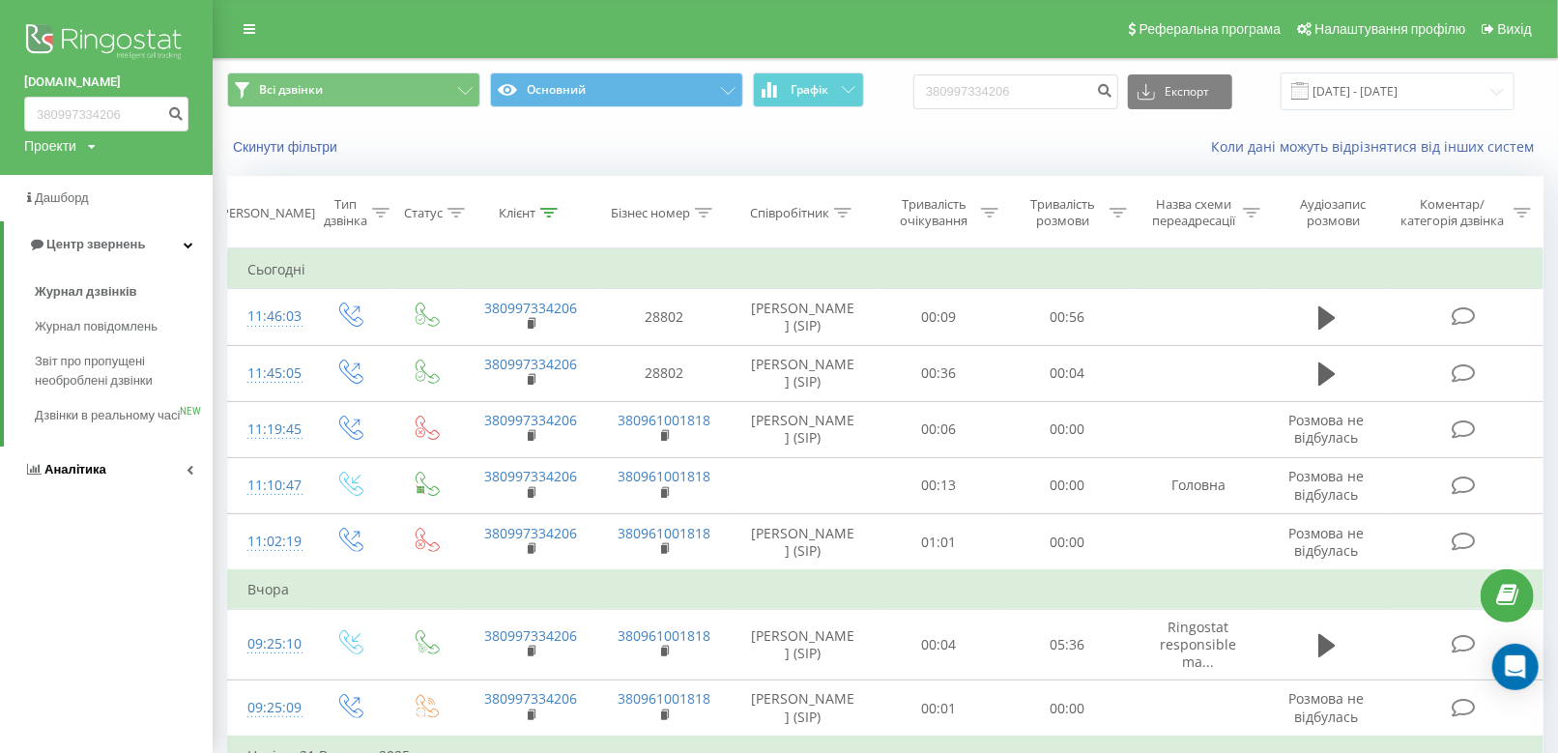
click at [86, 479] on span "Аналiтика" at bounding box center [65, 469] width 82 height 19
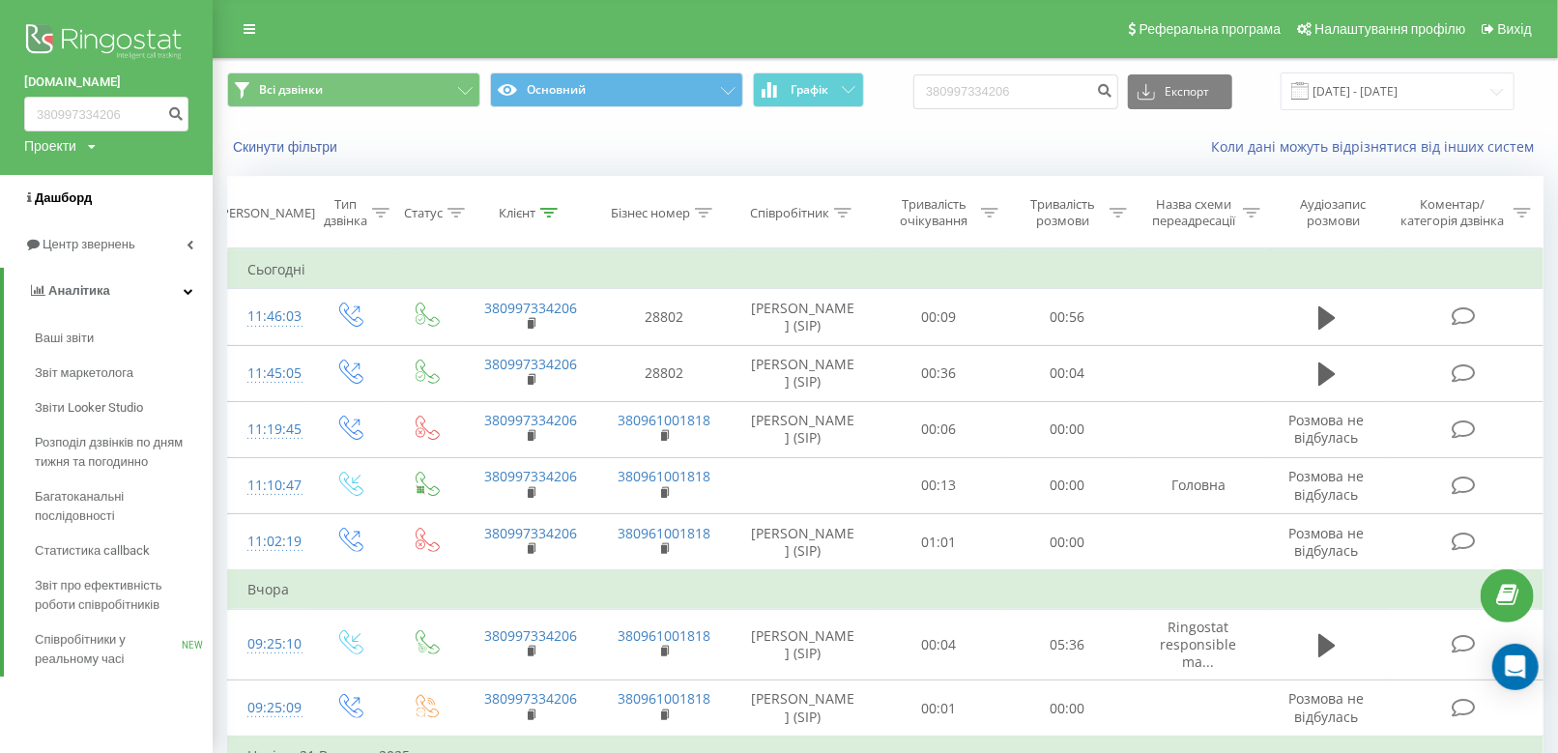
click at [68, 195] on span "Дашборд" at bounding box center [63, 197] width 57 height 14
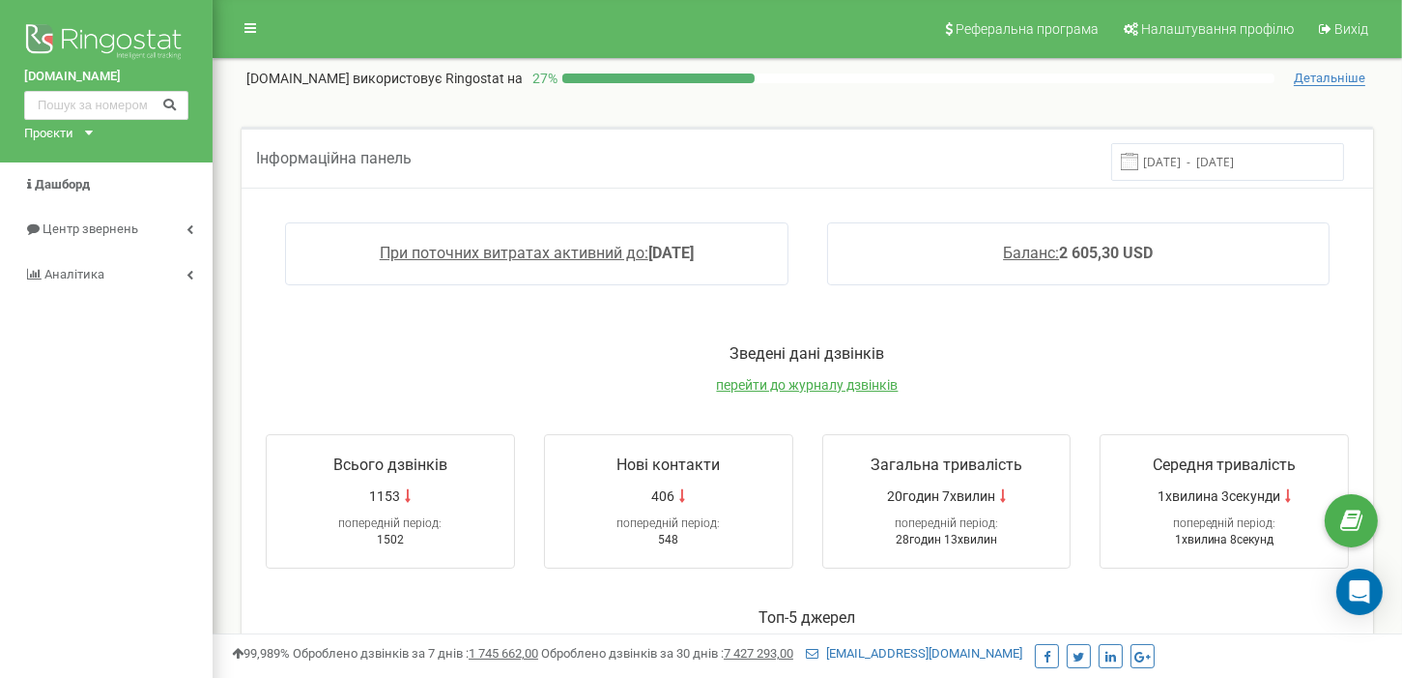
click at [1257, 156] on input "[DATE] - [DATE]" at bounding box center [1228, 162] width 233 height 38
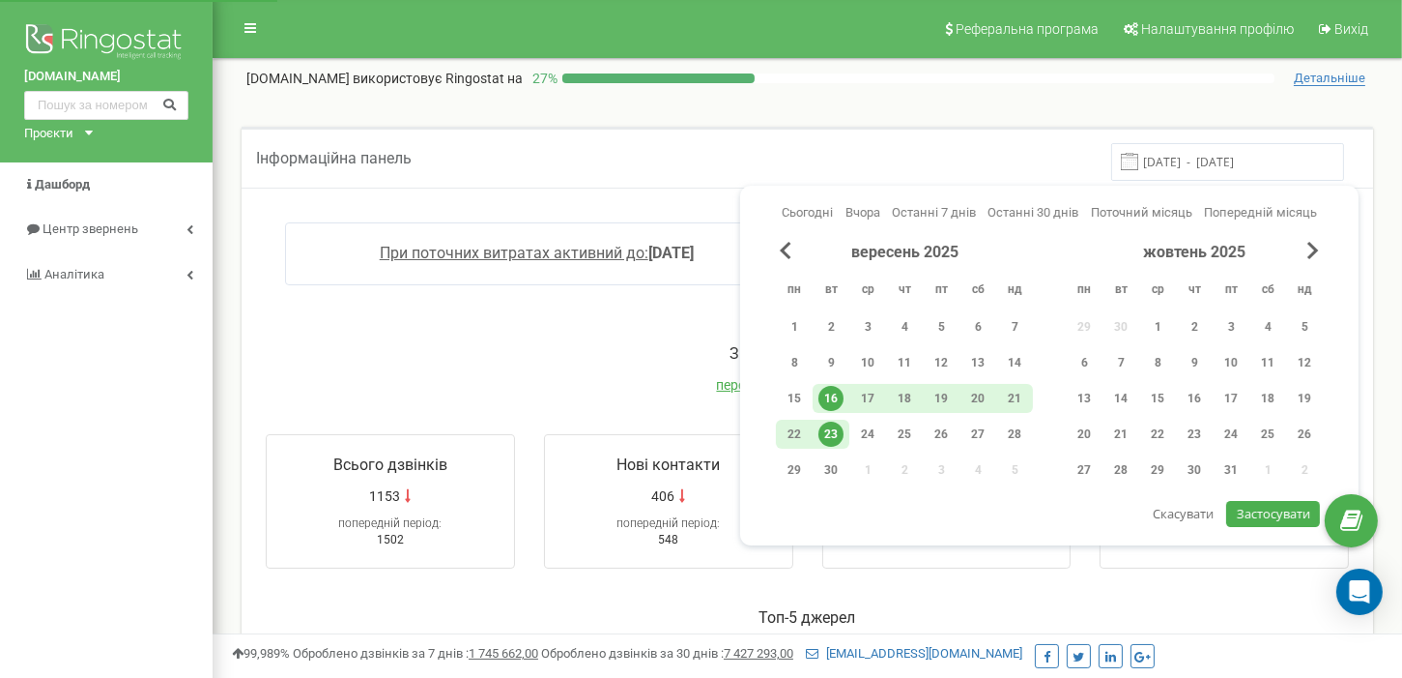
click at [835, 438] on div "23" at bounding box center [831, 433] width 25 height 25
click at [1254, 516] on span "Застосувати" at bounding box center [1273, 513] width 73 height 17
type input "[DATE] - [DATE]"
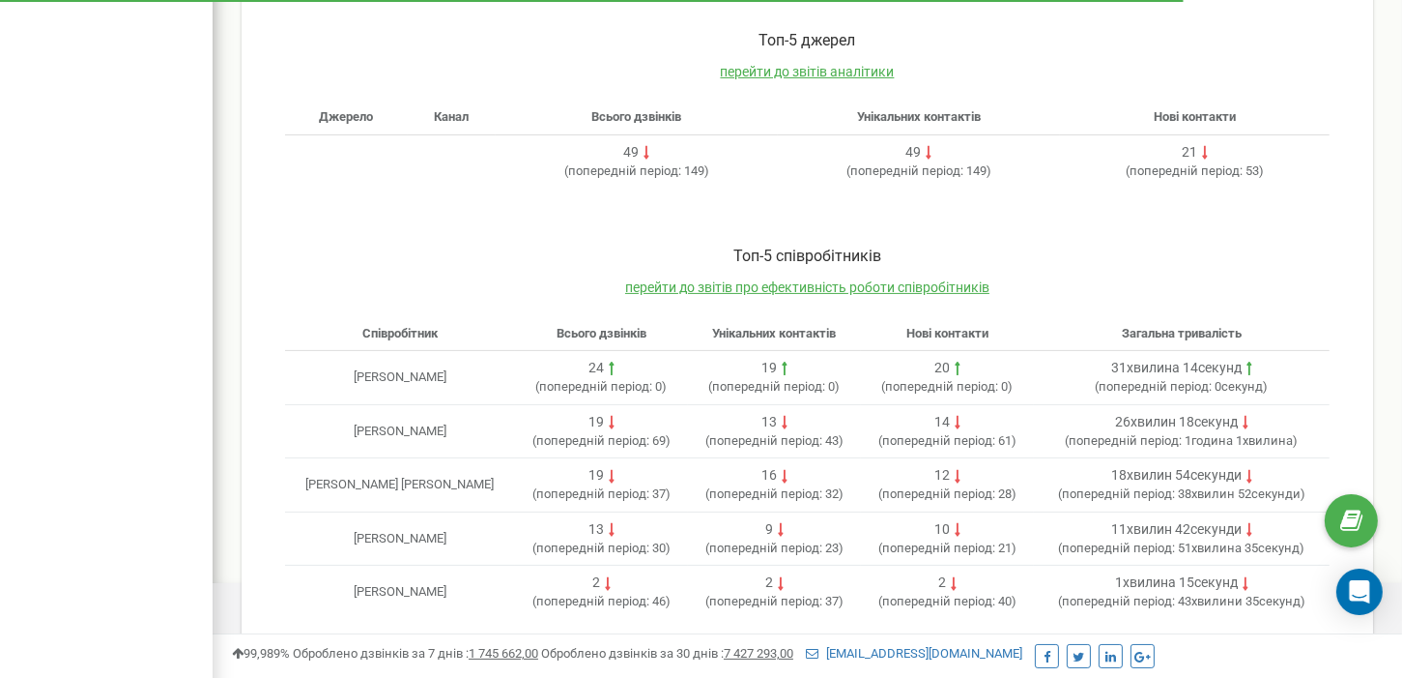
scroll to position [580, 0]
